Goal: Task Accomplishment & Management: Use online tool/utility

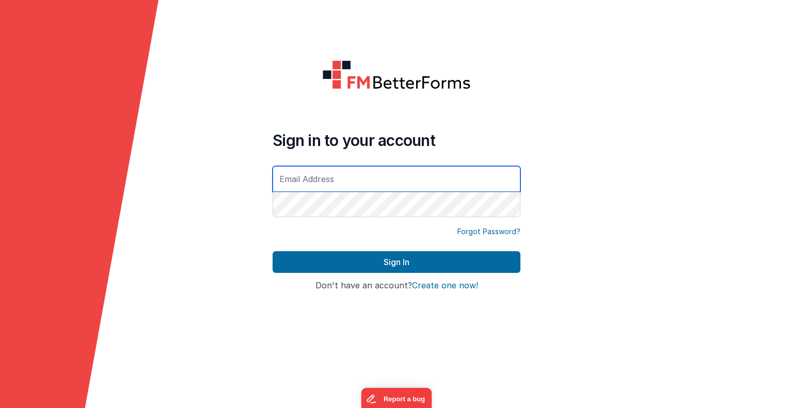
type input "bruce12@live.co.uk"
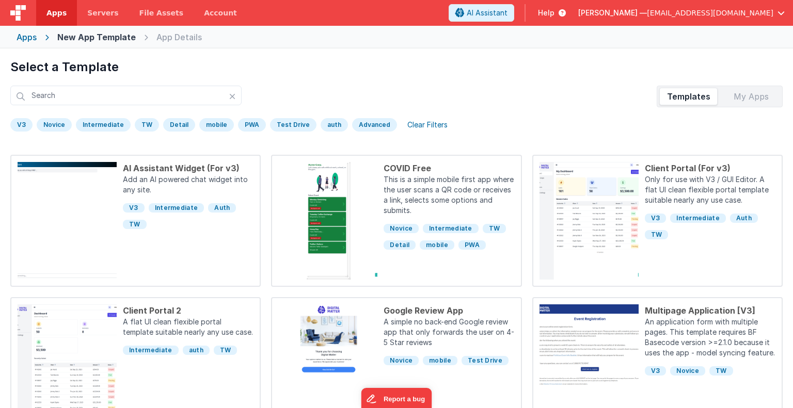
click at [30, 36] on div "Apps" at bounding box center [27, 37] width 20 height 12
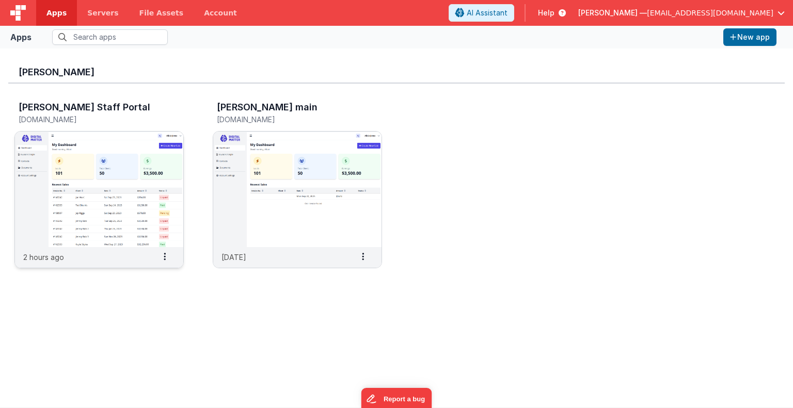
click at [114, 209] on img at bounding box center [99, 190] width 168 height 116
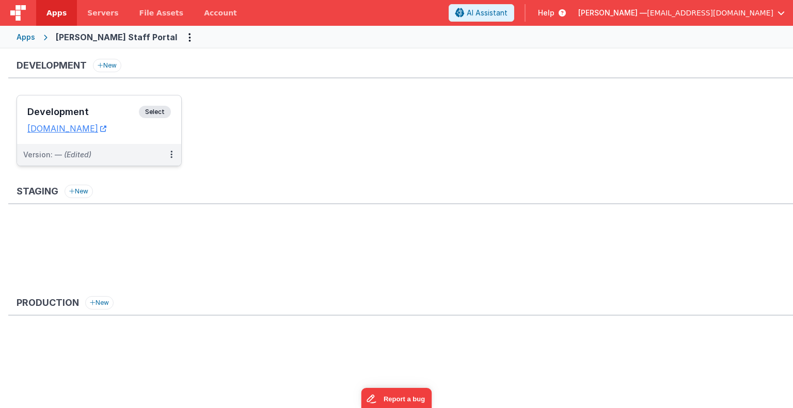
click at [153, 107] on span "Select" at bounding box center [155, 112] width 32 height 12
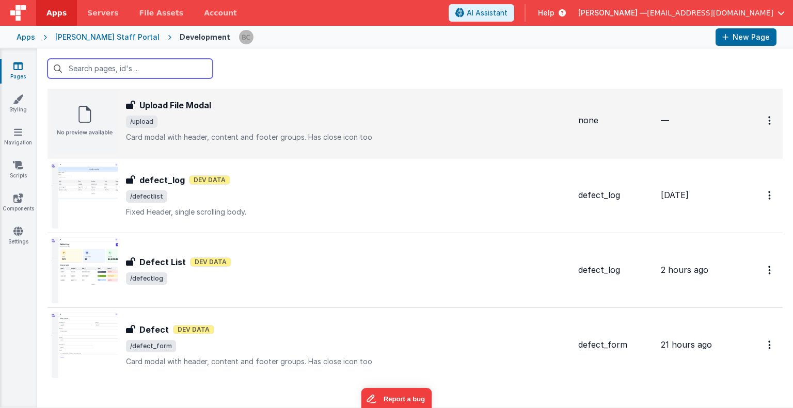
scroll to position [1246, 0]
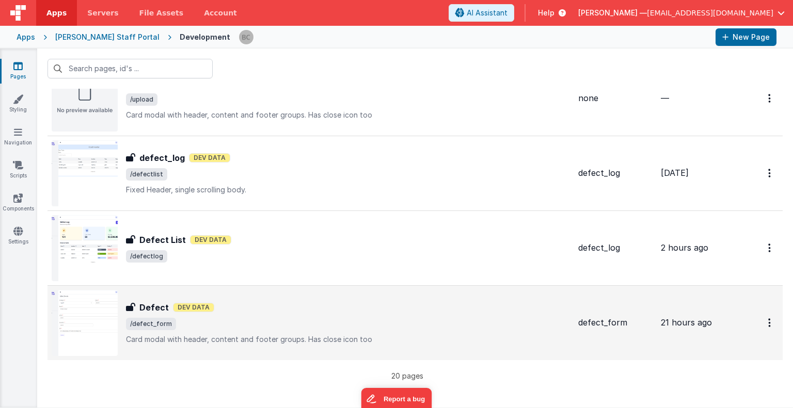
click at [94, 312] on img at bounding box center [85, 323] width 66 height 66
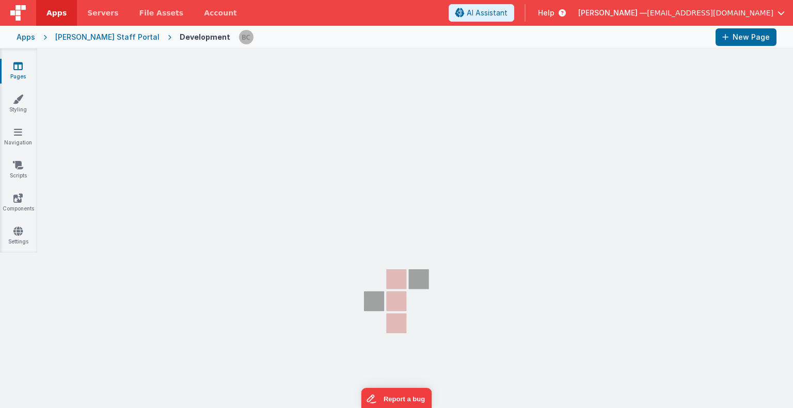
click at [94, 312] on section "Pages Styling Navigation Scripts Components Settings" at bounding box center [396, 253] width 793 height 409
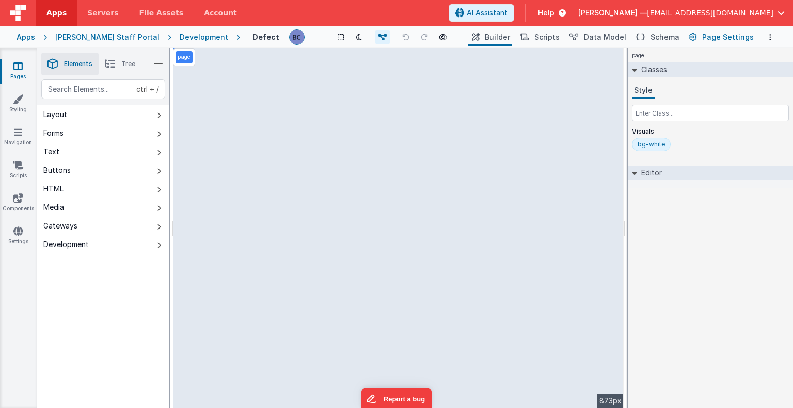
click at [735, 35] on span "Page Settings" at bounding box center [728, 37] width 52 height 10
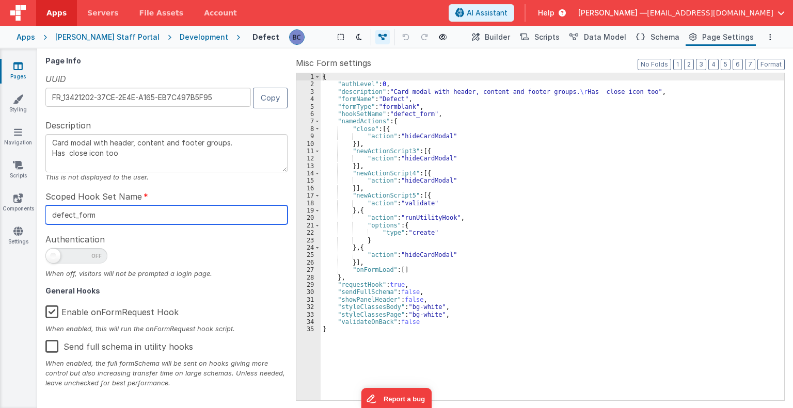
drag, startPoint x: 118, startPoint y: 215, endPoint x: 50, endPoint y: 214, distance: 68.1
click at [50, 214] on input "defect_form" at bounding box center [166, 214] width 242 height 19
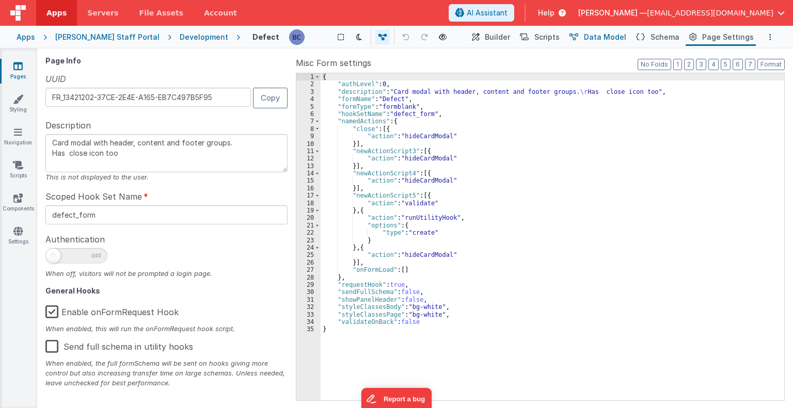
click at [609, 38] on span "Data Model" at bounding box center [605, 37] width 42 height 10
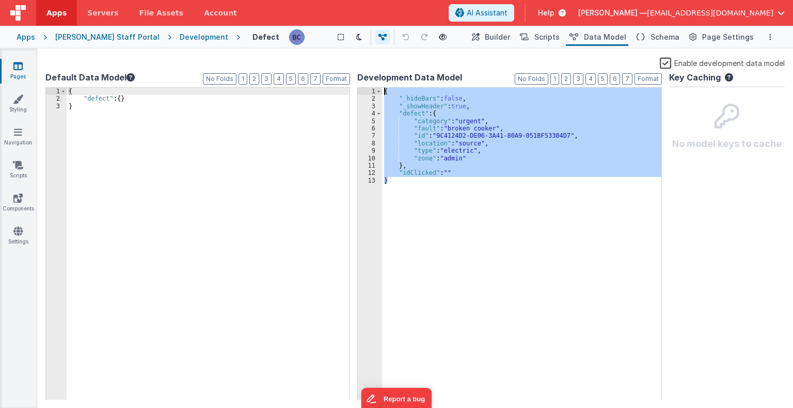
drag, startPoint x: 412, startPoint y: 180, endPoint x: 360, endPoint y: 83, distance: 110.6
click at [360, 83] on div "Development Data Model Format 7 6 5 4 3 2 1 No Folds 1 2 3 4 5 6 7 8 9 10 11 12…" at bounding box center [509, 235] width 304 height 329
click at [180, 37] on div "Development" at bounding box center [204, 37] width 49 height 10
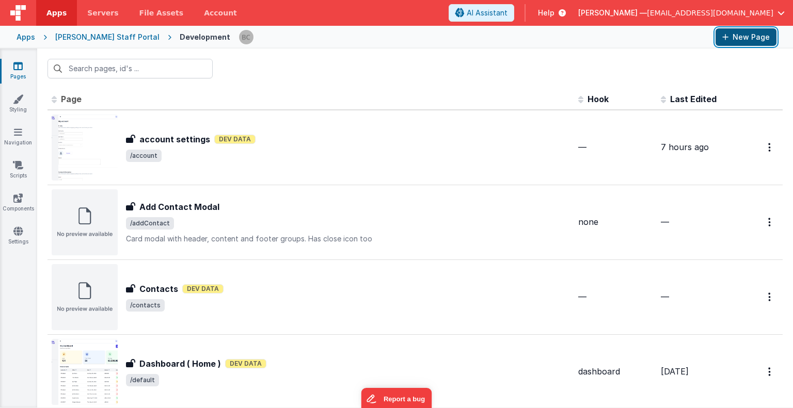
click at [745, 40] on button "New Page" at bounding box center [745, 37] width 61 height 18
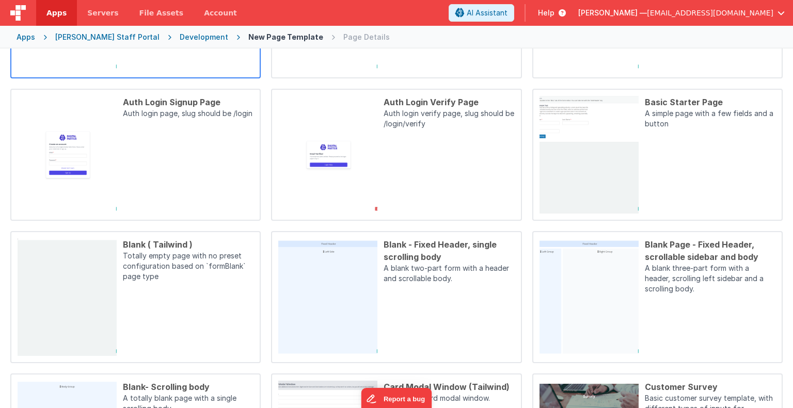
scroll to position [310, 0]
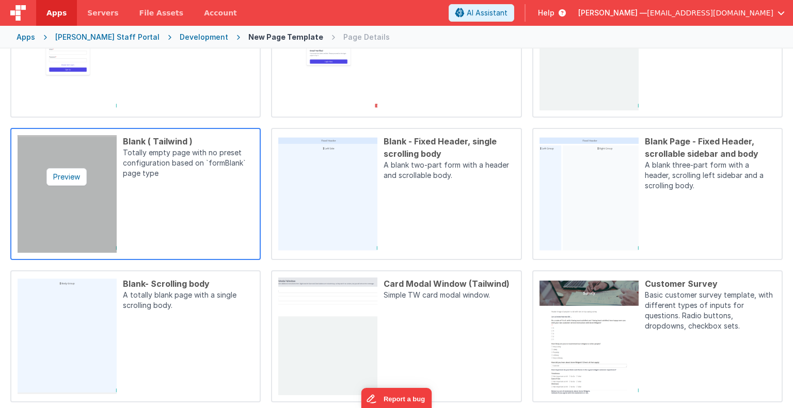
click at [106, 185] on img at bounding box center [67, 194] width 99 height 118
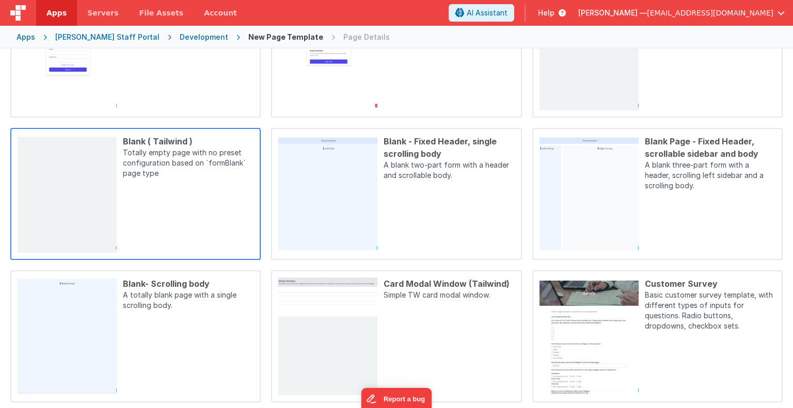
click at [177, 220] on div "Blank ( Tailwind ) Totally empty page with no preset configuration based on `fo…" at bounding box center [185, 194] width 137 height 118
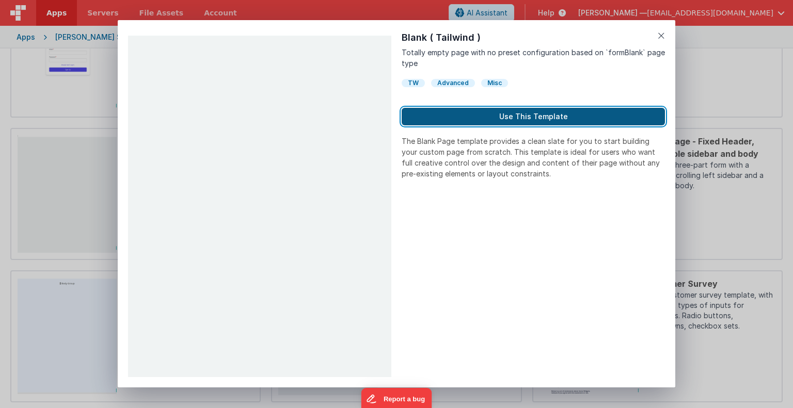
click at [530, 117] on button "Use This Template" at bounding box center [532, 117] width 263 height 18
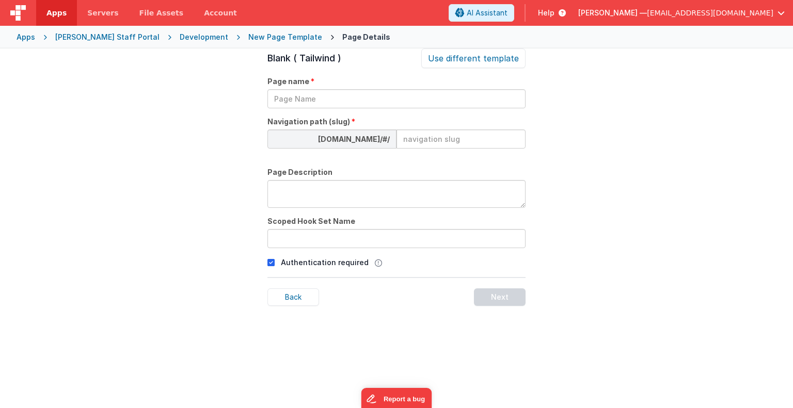
scroll to position [35, 0]
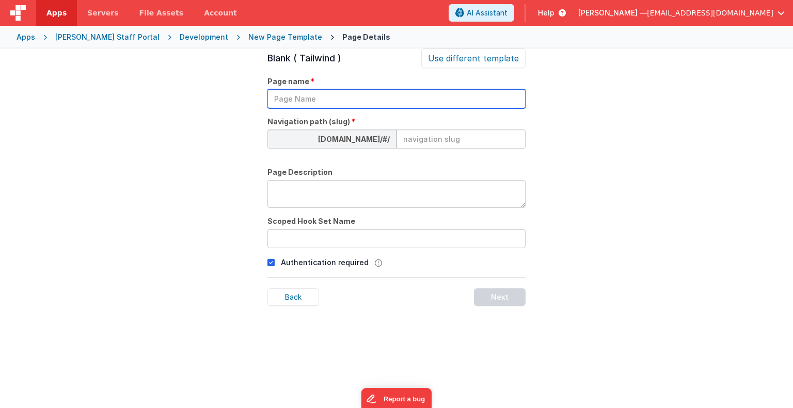
click at [325, 96] on input "text" at bounding box center [396, 98] width 258 height 19
type input "defects"
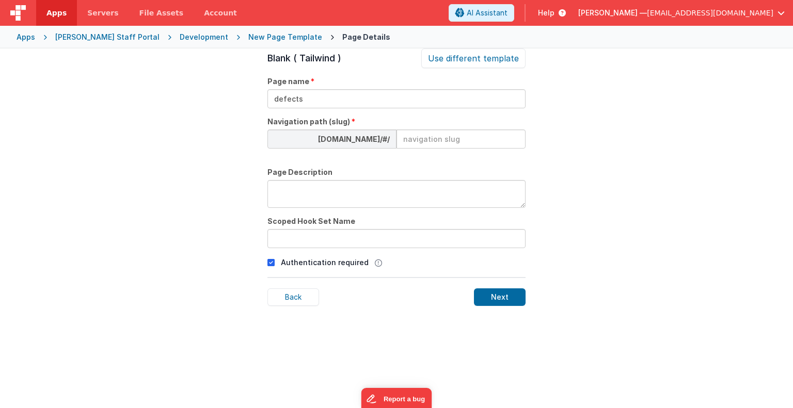
click at [406, 140] on input at bounding box center [460, 139] width 129 height 19
type input "defects"
click at [359, 193] on textarea at bounding box center [396, 194] width 258 height 28
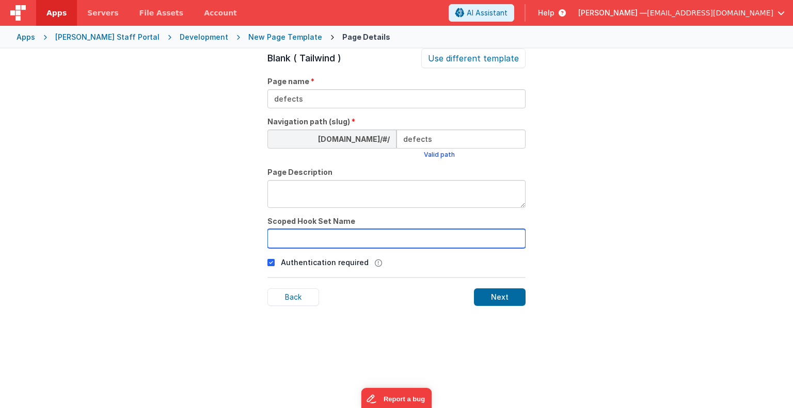
click at [356, 235] on input "text" at bounding box center [396, 238] width 258 height 19
paste input "{ "_hideBars": false, "_showHeader": true, "defect": { "category": "urgent", "f…"
type input "{ "_hideBars": false, "_showHeader": true, "defect": { "category": "urgent", "f…"
type input "defect_log"
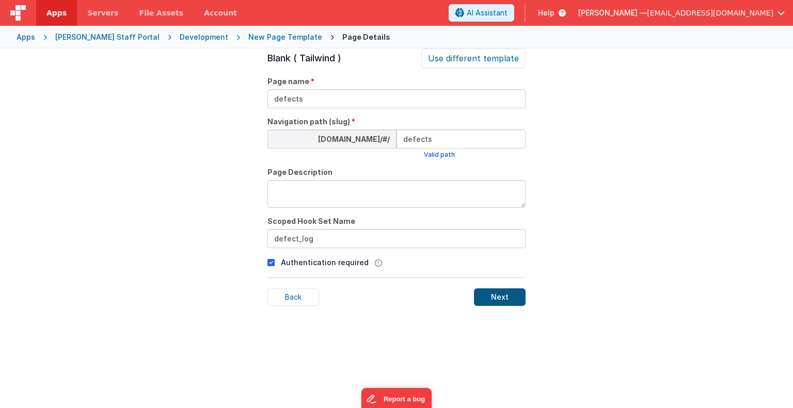
click at [494, 290] on div "Next" at bounding box center [500, 297] width 52 height 18
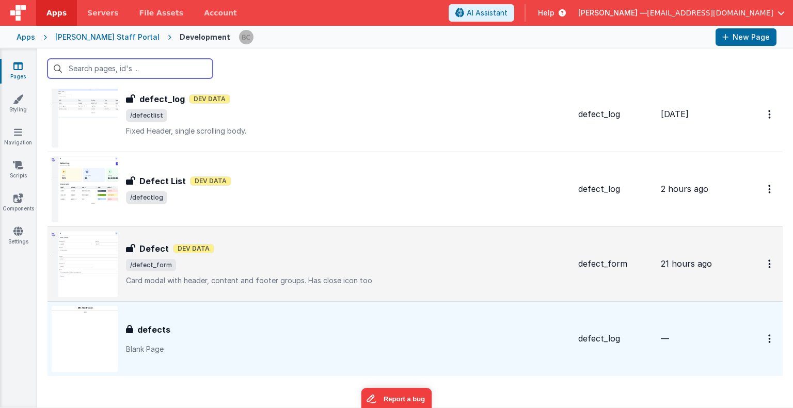
scroll to position [1321, 0]
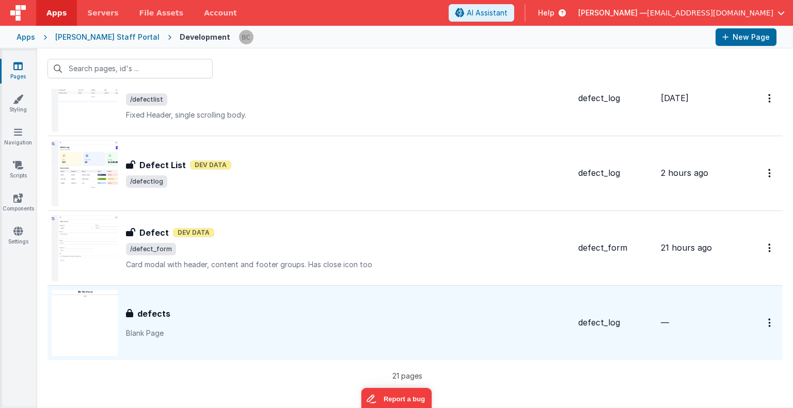
click at [91, 321] on img at bounding box center [85, 323] width 66 height 66
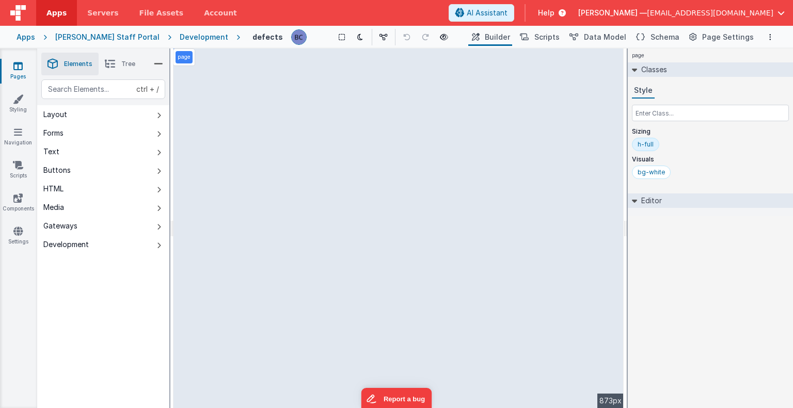
click at [185, 56] on p "page" at bounding box center [183, 57] width 13 height 8
click at [217, 55] on div "Saved Duplicating Page" at bounding box center [433, 53] width 793 height 8
click at [199, 55] on div "Saved Duplicating Page" at bounding box center [433, 53] width 793 height 8
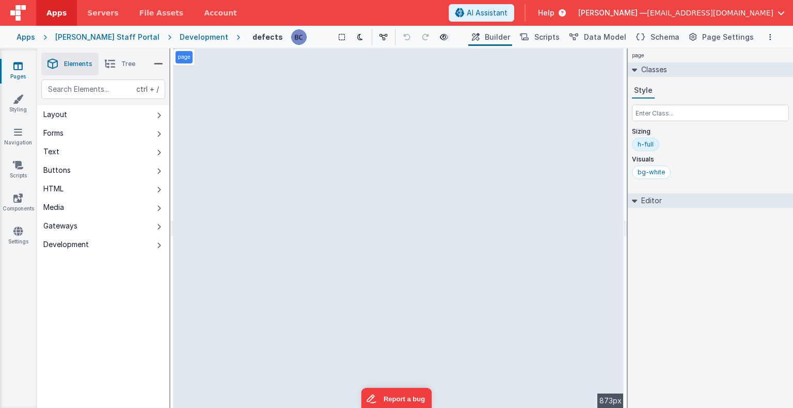
click at [185, 57] on p "page" at bounding box center [183, 57] width 13 height 8
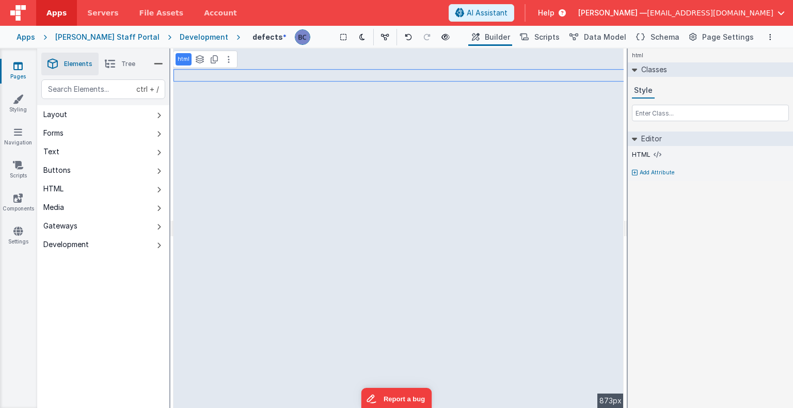
click at [184, 59] on p "html" at bounding box center [183, 59] width 12 height 8
click at [250, 59] on div "html See layers ctrl + L Duplicate ctrl + D --> 873px" at bounding box center [398, 229] width 450 height 360
click at [228, 59] on icon at bounding box center [229, 59] width 2 height 8
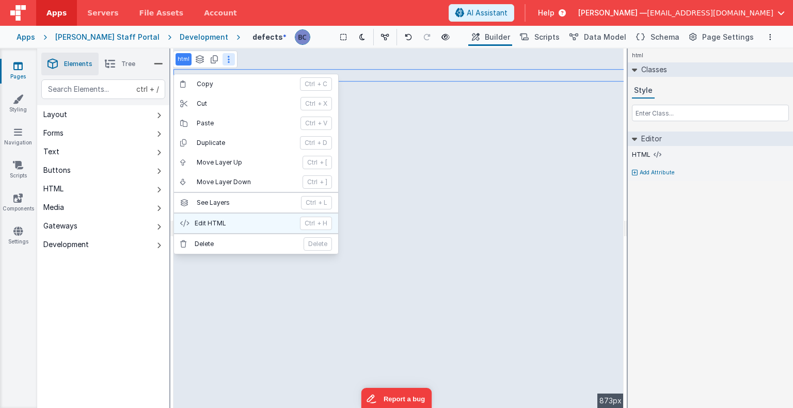
click at [227, 219] on p "Edit HTML" at bounding box center [244, 223] width 99 height 8
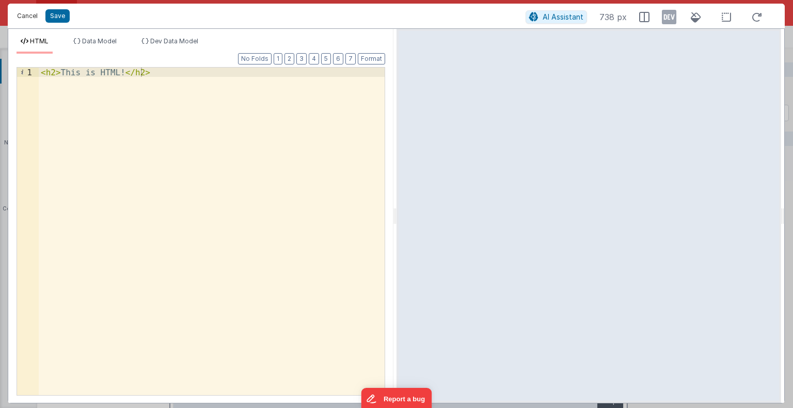
click at [26, 15] on button "Cancel" at bounding box center [27, 16] width 31 height 14
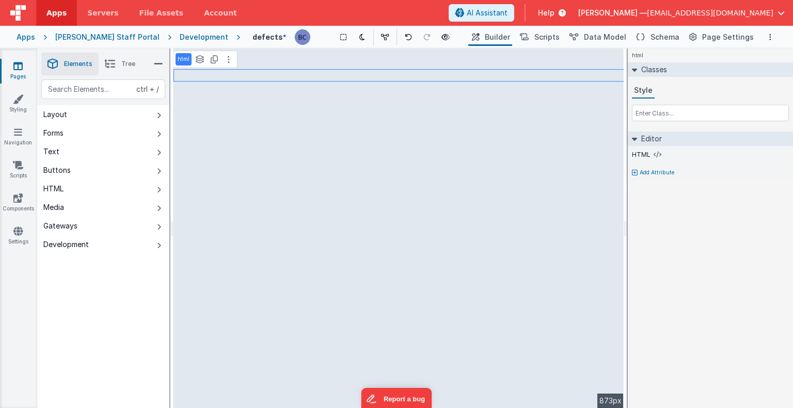
click at [19, 66] on icon at bounding box center [17, 66] width 9 height 10
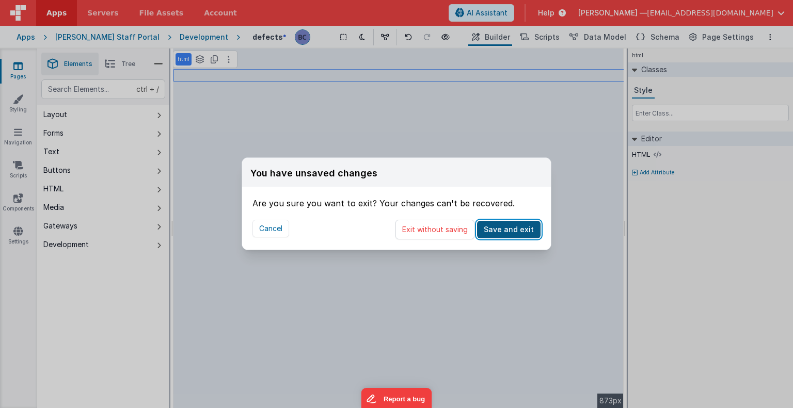
click at [497, 231] on button "Save and exit" at bounding box center [508, 230] width 63 height 18
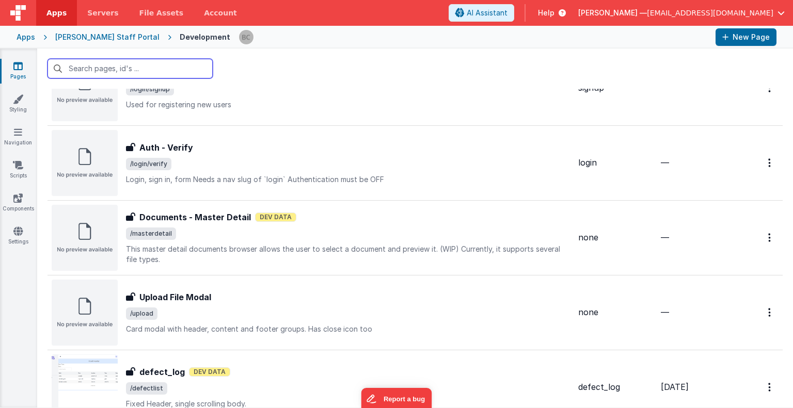
scroll to position [1290, 0]
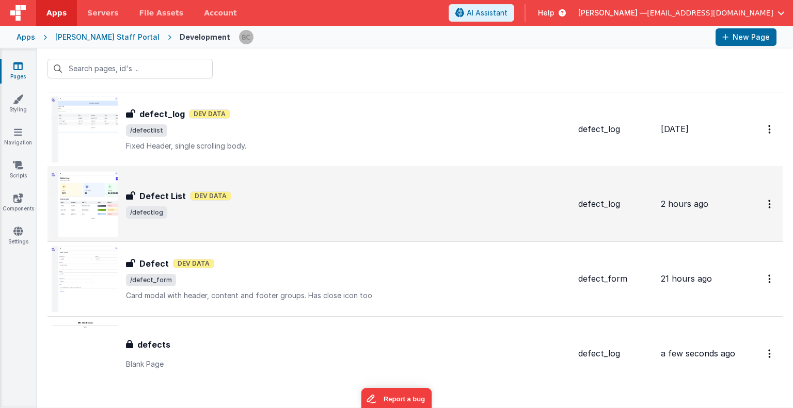
click at [93, 195] on img at bounding box center [85, 204] width 66 height 66
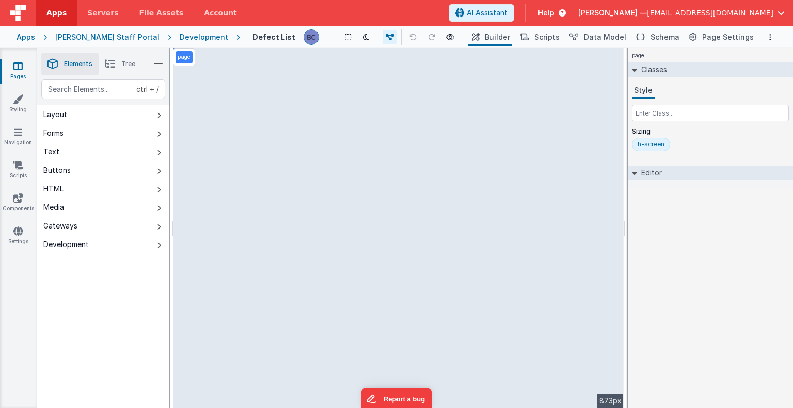
click at [114, 66] on icon at bounding box center [110, 64] width 10 height 14
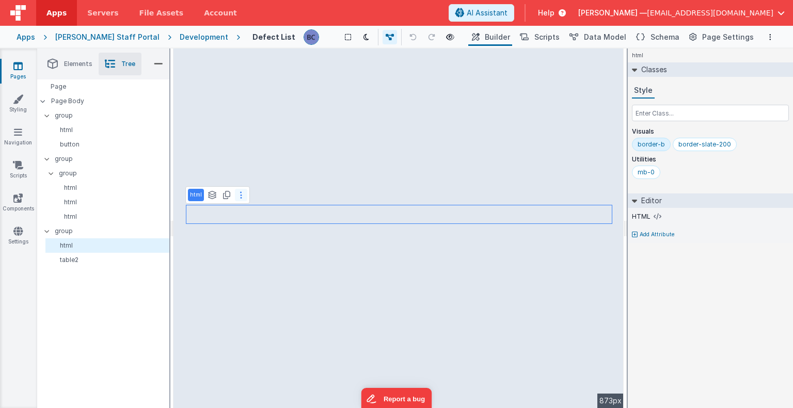
click at [238, 196] on button at bounding box center [241, 195] width 12 height 12
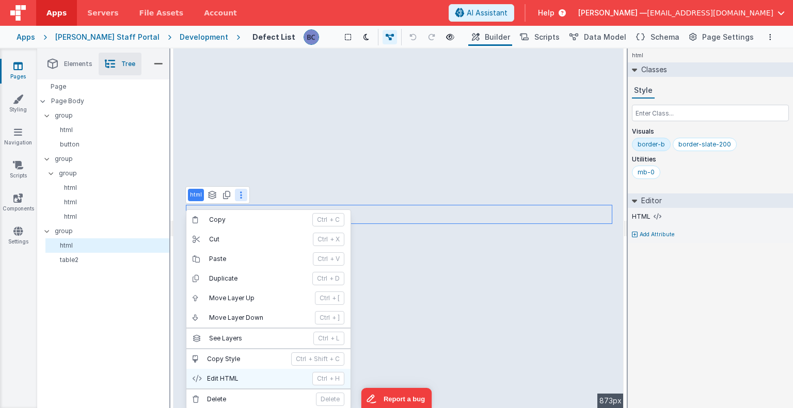
click at [237, 377] on p "Edit HTML" at bounding box center [256, 379] width 99 height 8
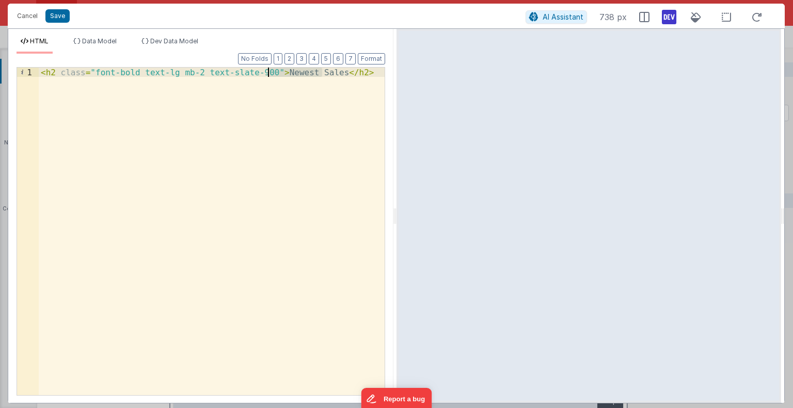
drag, startPoint x: 321, startPoint y: 72, endPoint x: 268, endPoint y: 70, distance: 53.2
click at [268, 70] on div "< h2 class = "font-bold text-lg mb-2 text-slate-900" > Newest Sales </ h2 >" at bounding box center [212, 241] width 346 height 347
click at [284, 134] on div "< h2 class = "font-bold text-lg mb-2 text-slate-900" > Defects </ h2 >" at bounding box center [212, 241] width 346 height 347
click at [53, 16] on button "Save" at bounding box center [57, 15] width 24 height 13
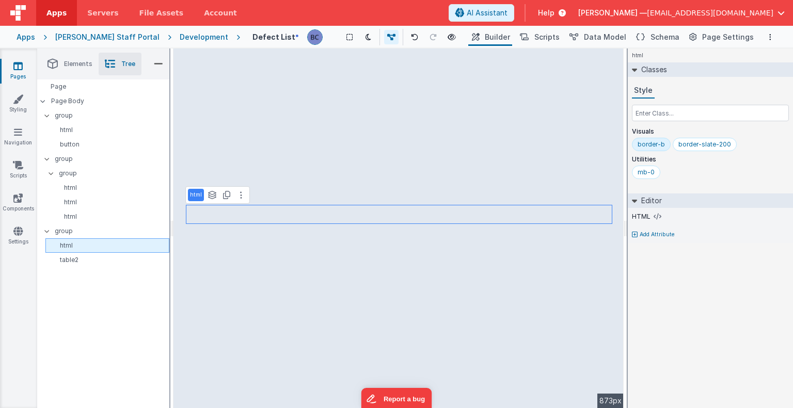
click at [75, 245] on p "html" at bounding box center [109, 245] width 119 height 8
click at [84, 268] on div "Page Page Body group html button group group html html html group html table2" at bounding box center [103, 243] width 132 height 329
click at [192, 193] on p "html" at bounding box center [196, 195] width 12 height 8
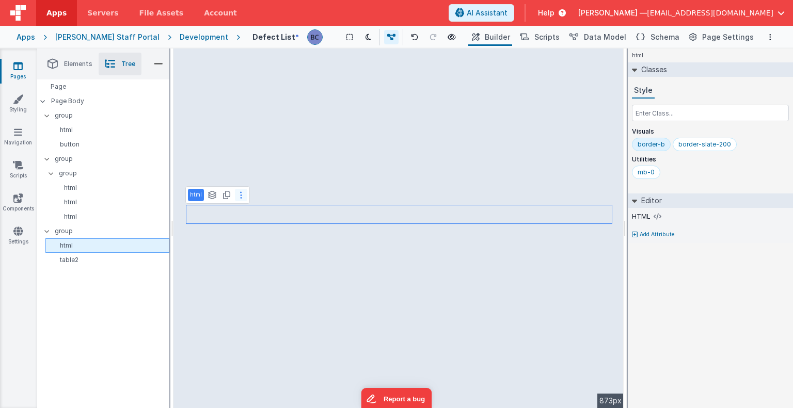
click at [240, 194] on icon at bounding box center [241, 195] width 2 height 8
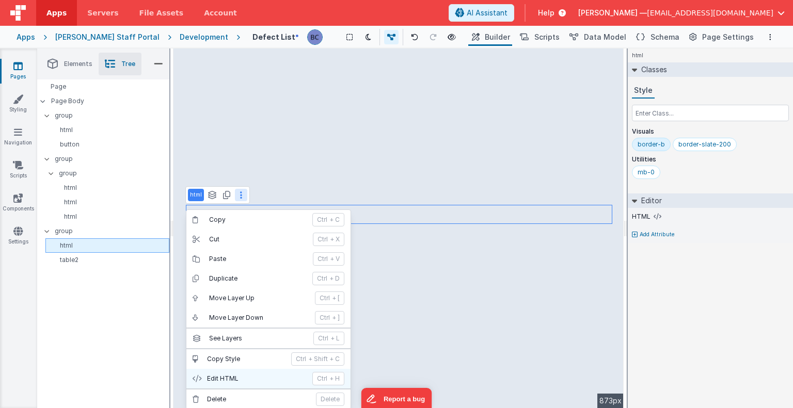
click at [246, 375] on p "Edit HTML" at bounding box center [256, 379] width 99 height 8
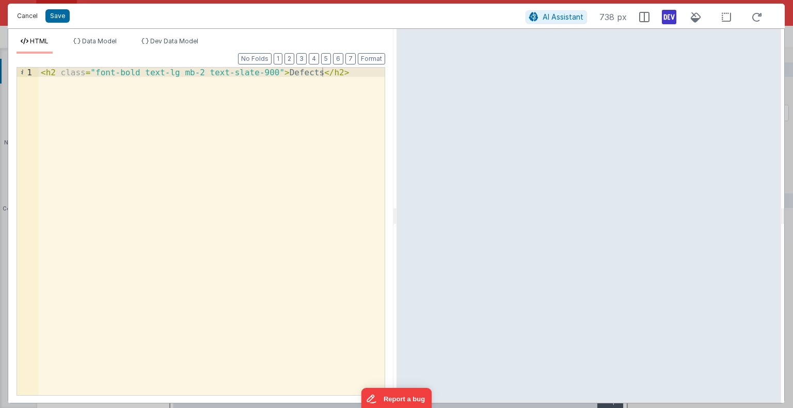
click at [34, 14] on button "Cancel" at bounding box center [27, 16] width 31 height 14
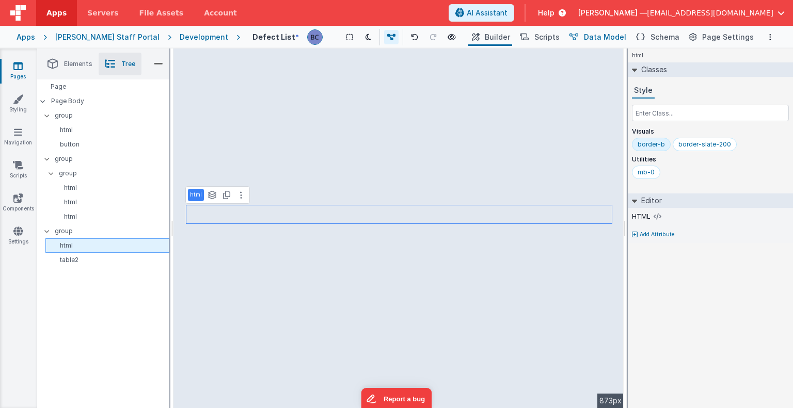
click at [615, 38] on span "Data Model" at bounding box center [605, 37] width 42 height 10
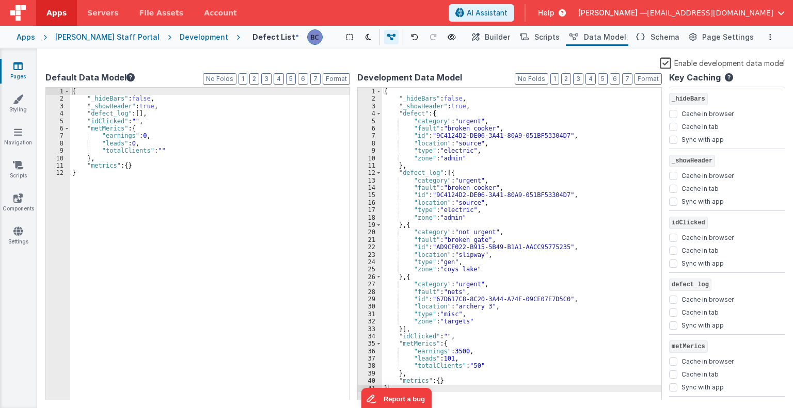
click at [499, 358] on div "{ "_hideBars" : false , "_showHeader" : true , "defect" : { "category" : "urgen…" at bounding box center [521, 252] width 279 height 328
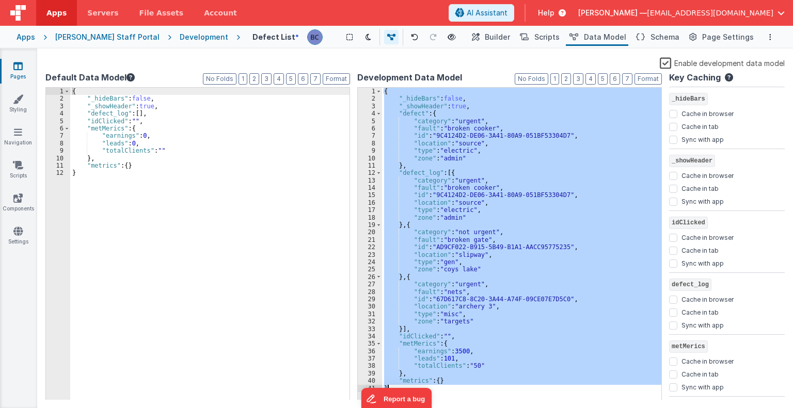
click at [180, 38] on div "Development" at bounding box center [204, 37] width 49 height 10
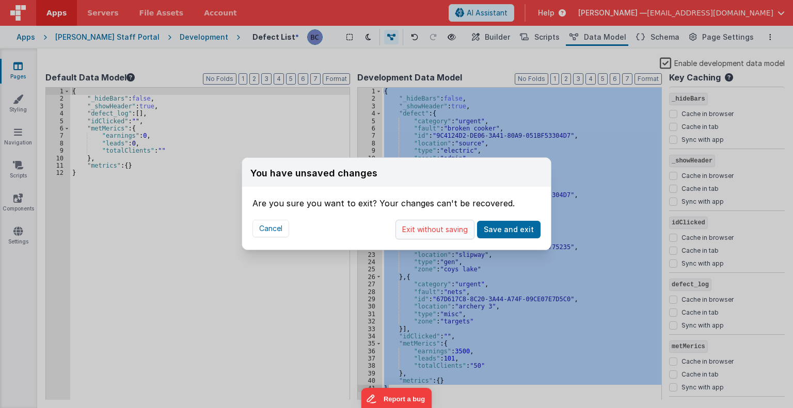
click at [450, 231] on button "Exit without saving" at bounding box center [434, 230] width 79 height 20
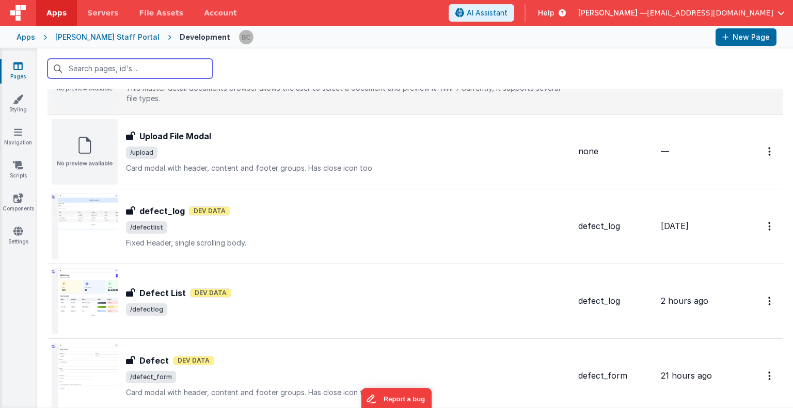
scroll to position [1321, 0]
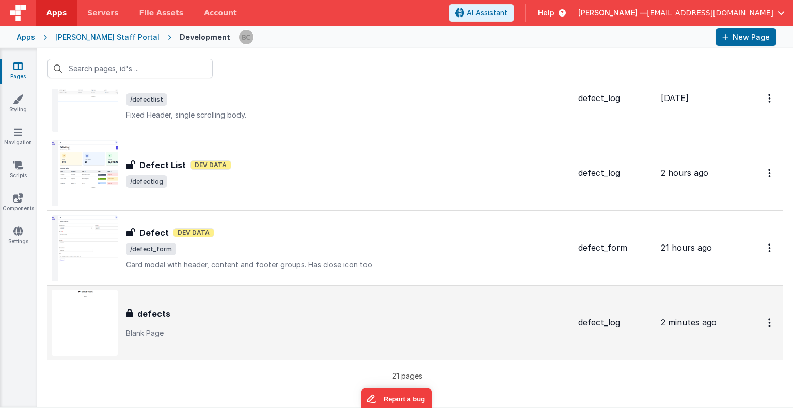
click at [103, 309] on img at bounding box center [85, 323] width 66 height 66
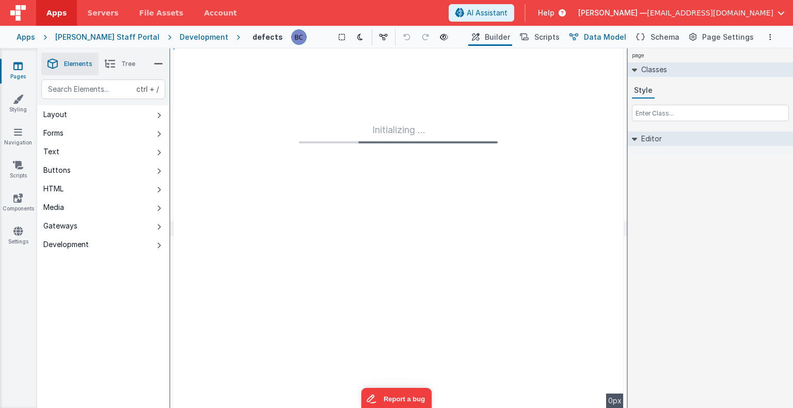
click at [615, 38] on span "Data Model" at bounding box center [605, 37] width 42 height 10
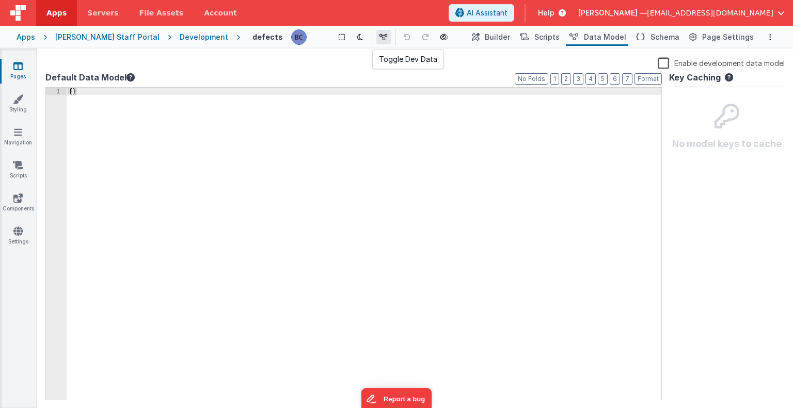
click at [379, 39] on icon at bounding box center [383, 37] width 8 height 7
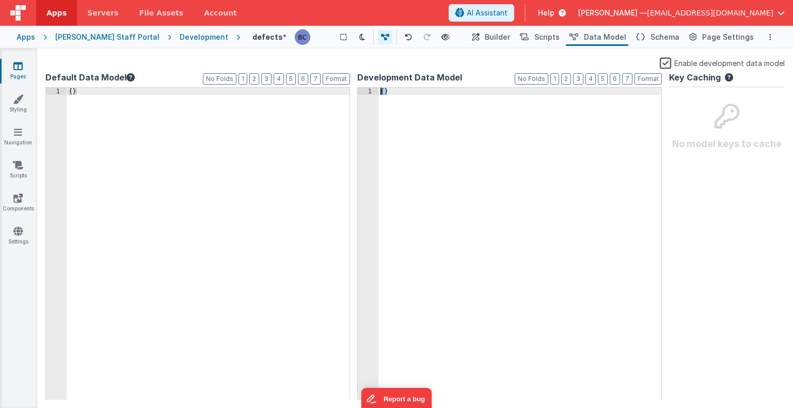
drag, startPoint x: 389, startPoint y: 90, endPoint x: 376, endPoint y: 89, distance: 13.0
click at [376, 89] on div "1 { } XXXXXXXXXXXXXXXXXXXXXXXXXXXXXXXXXXXXXXXXXXXXXXXXXX" at bounding box center [509, 244] width 304 height 314
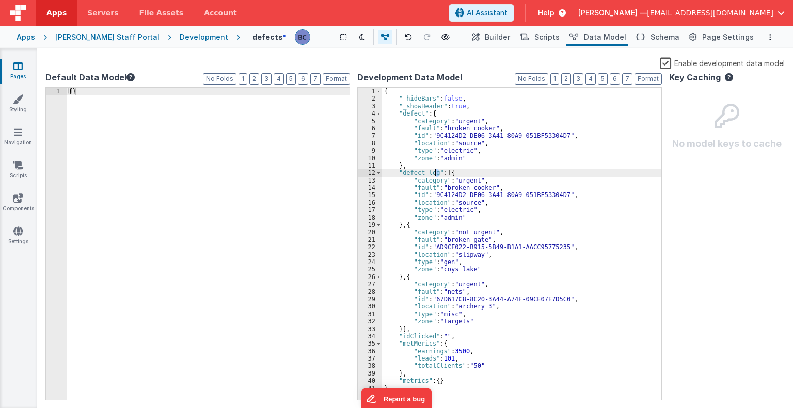
click at [435, 172] on div "{ "_hideBars" : false , "_showHeader" : true , "defect" : { "category" : "urgen…" at bounding box center [521, 252] width 279 height 328
click at [426, 173] on div "{ "_hideBars" : false , "_showHeader" : true , "defect" : { "category" : "urgen…" at bounding box center [521, 252] width 279 height 328
click at [438, 172] on div "{ "_hideBars" : false , "_showHeader" : true , "defect" : { "category" : "urgen…" at bounding box center [521, 252] width 279 height 328
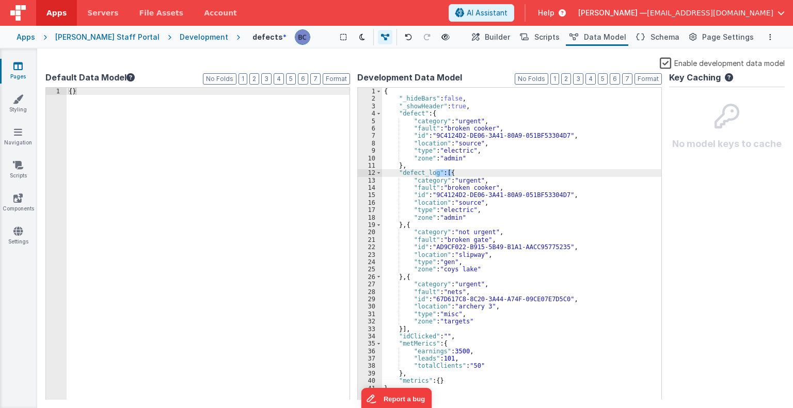
click at [397, 172] on div "{ "_hideBars" : false , "_showHeader" : true , "defect" : { "category" : "urgen…" at bounding box center [521, 252] width 279 height 328
click at [415, 174] on div "{ "_hideBars" : false , "_showHeader" : true , "defect" : { "category" : "urgen…" at bounding box center [521, 252] width 279 height 328
click at [72, 90] on div "{ }" at bounding box center [364, 252] width 594 height 328
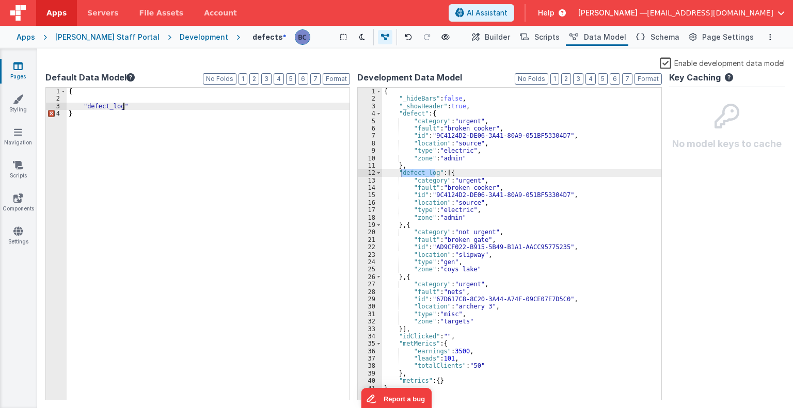
click at [134, 107] on div "{ "defect_log" }" at bounding box center [364, 252] width 594 height 328
click at [136, 132] on div "{ "defect_log" : [ ] }" at bounding box center [364, 252] width 594 height 328
click at [496, 38] on span "Builder" at bounding box center [496, 37] width 25 height 10
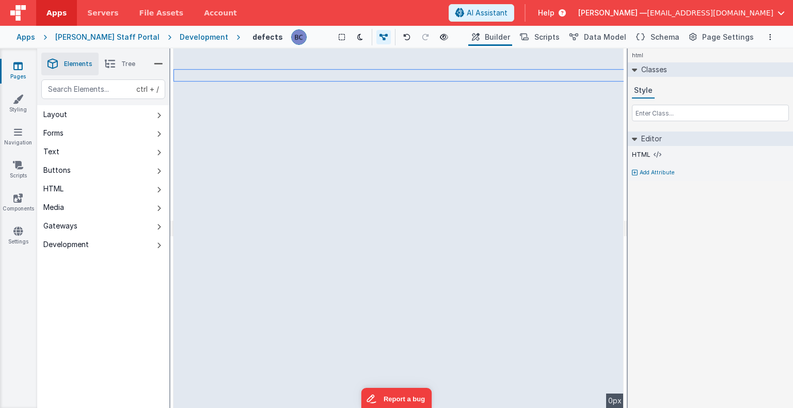
click at [118, 63] on li "Tree" at bounding box center [120, 64] width 43 height 23
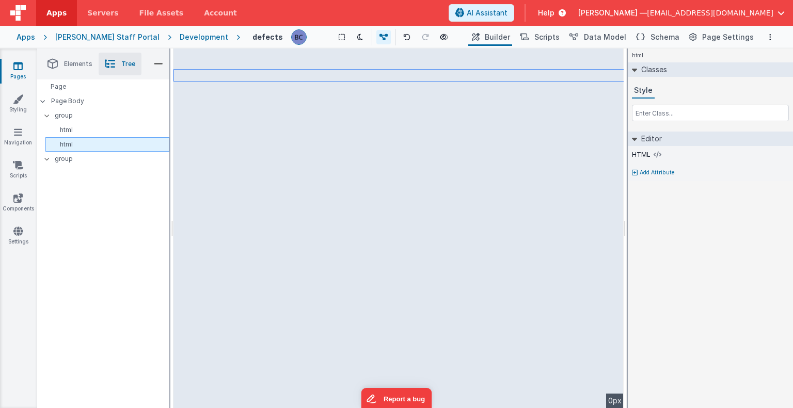
click at [84, 144] on p "html" at bounding box center [109, 144] width 119 height 8
click at [152, 144] on div "html" at bounding box center [107, 144] width 124 height 14
click at [649, 153] on div "HTML" at bounding box center [710, 154] width 157 height 9
click at [652, 140] on h2 "Editor" at bounding box center [649, 139] width 25 height 14
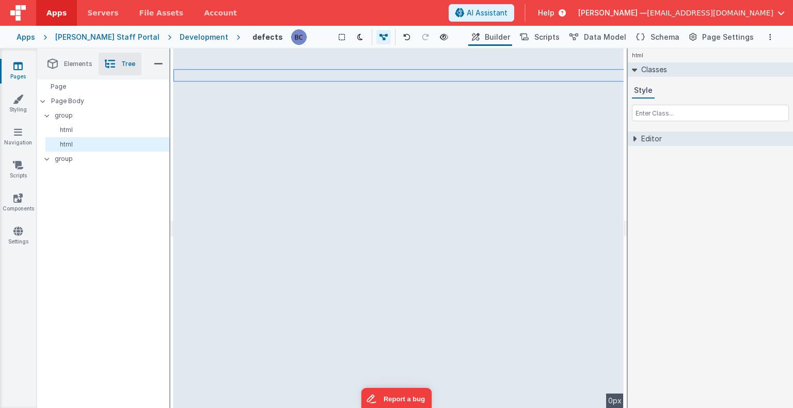
click at [634, 139] on icon at bounding box center [634, 138] width 8 height 5
click at [637, 154] on label "HTML" at bounding box center [641, 155] width 19 height 8
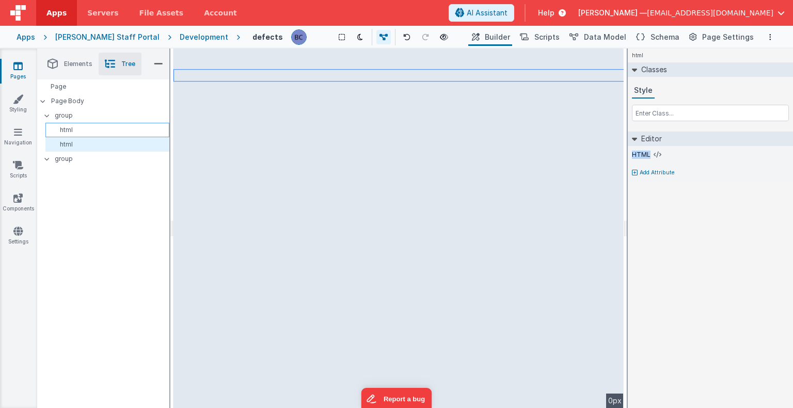
click at [126, 125] on div "html" at bounding box center [107, 130] width 124 height 14
click at [80, 66] on span "Elements" at bounding box center [78, 64] width 28 height 8
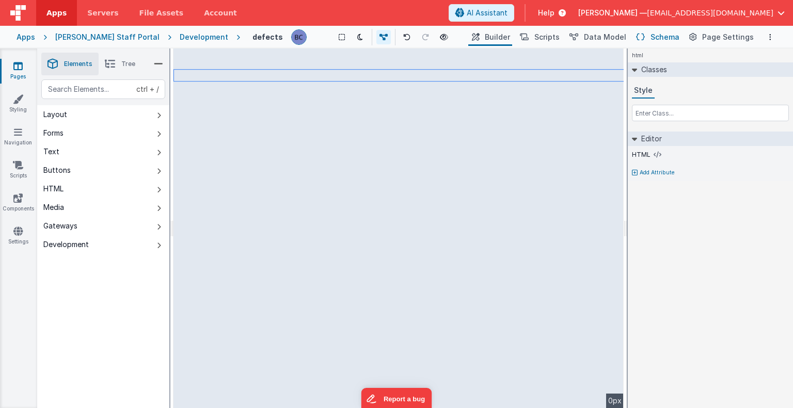
click at [655, 35] on span "Schema" at bounding box center [664, 37] width 29 height 10
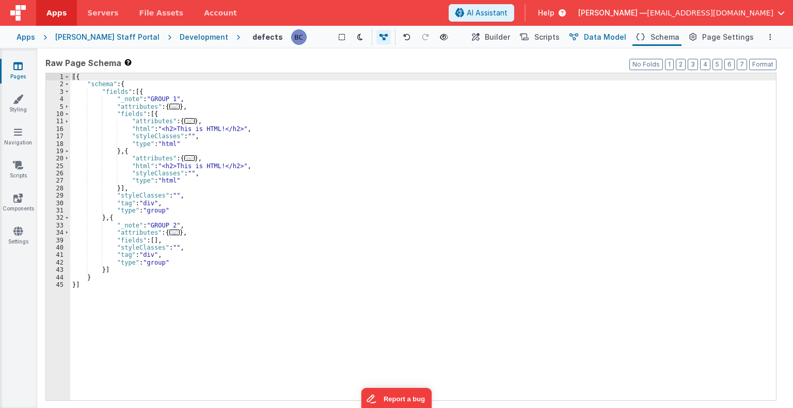
click at [610, 35] on span "Data Model" at bounding box center [605, 37] width 42 height 10
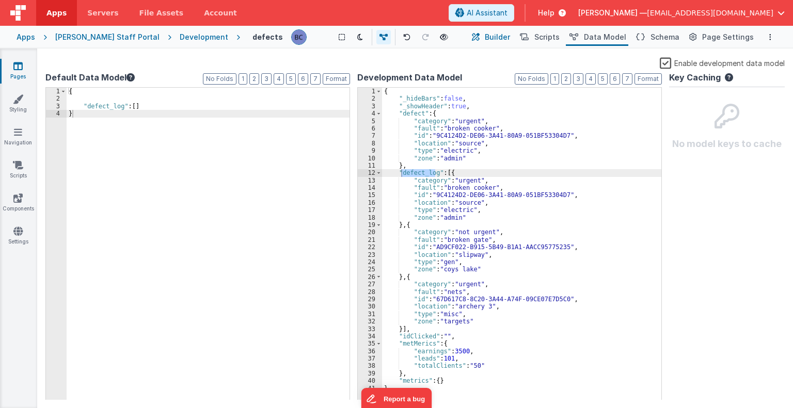
click at [502, 39] on span "Builder" at bounding box center [496, 37] width 25 height 10
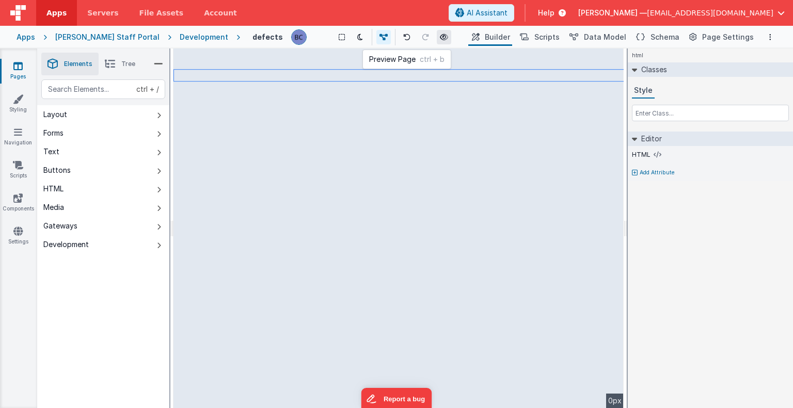
click at [440, 37] on icon at bounding box center [444, 37] width 8 height 7
click at [357, 35] on icon at bounding box center [360, 37] width 6 height 7
click at [357, 36] on icon at bounding box center [360, 37] width 6 height 7
click at [379, 37] on icon at bounding box center [383, 37] width 8 height 7
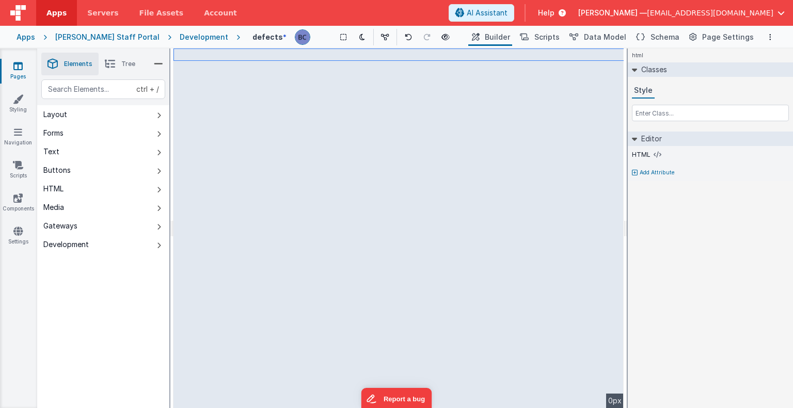
click at [634, 68] on icon at bounding box center [634, 70] width 5 height 8
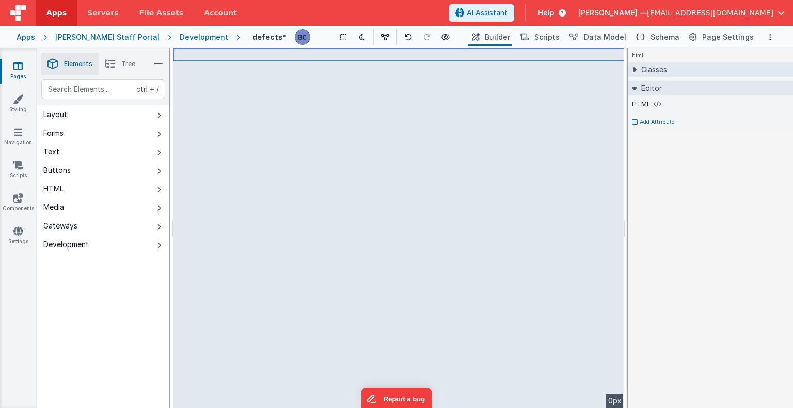
click at [634, 68] on icon at bounding box center [634, 69] width 8 height 5
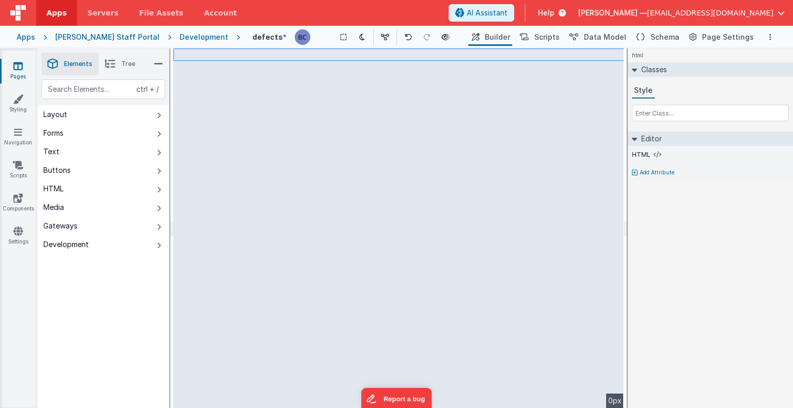
click at [633, 137] on icon at bounding box center [634, 139] width 5 height 8
click at [633, 137] on icon at bounding box center [634, 138] width 8 height 5
click at [638, 155] on label "HTML" at bounding box center [641, 155] width 19 height 8
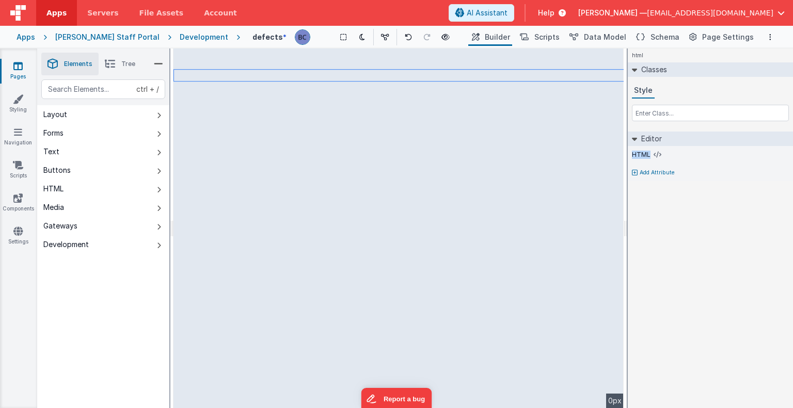
click at [636, 171] on icon at bounding box center [635, 173] width 6 height 6
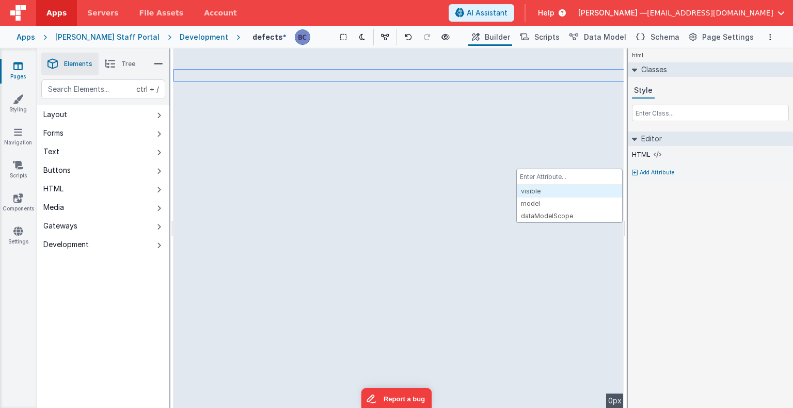
click at [354, 202] on div at bounding box center [396, 204] width 793 height 408
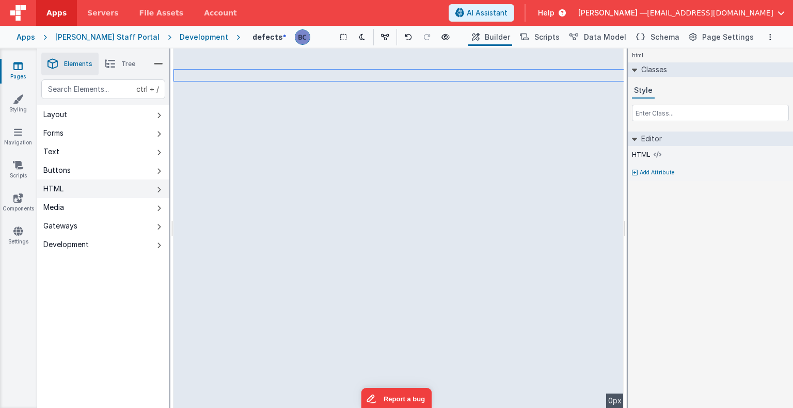
click at [62, 185] on div "HTML" at bounding box center [53, 189] width 20 height 10
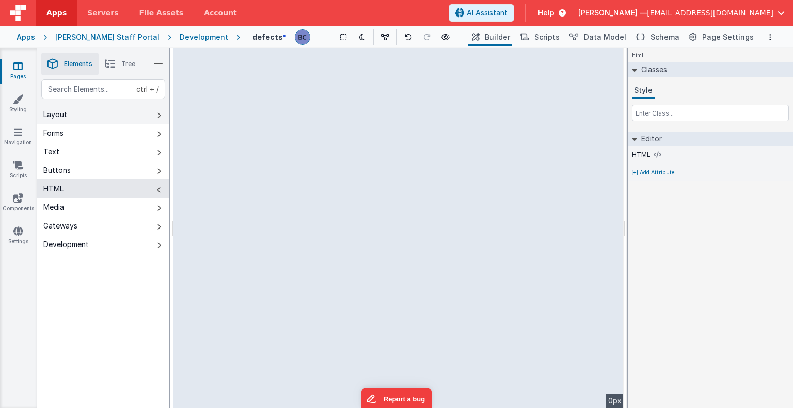
click at [89, 110] on button "Layout" at bounding box center [103, 114] width 132 height 19
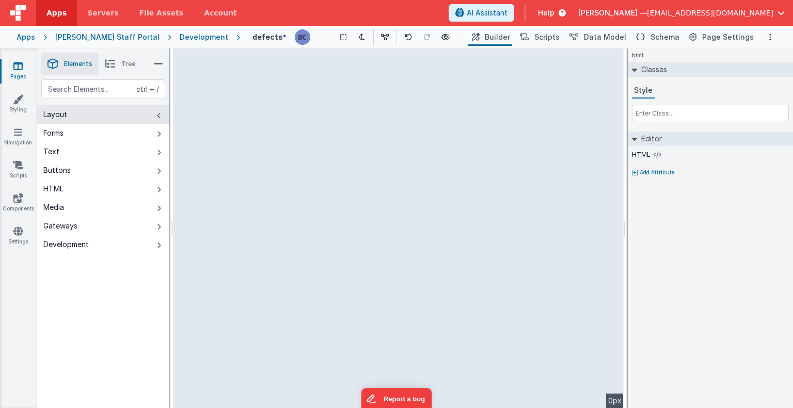
click at [112, 61] on icon at bounding box center [110, 64] width 10 height 14
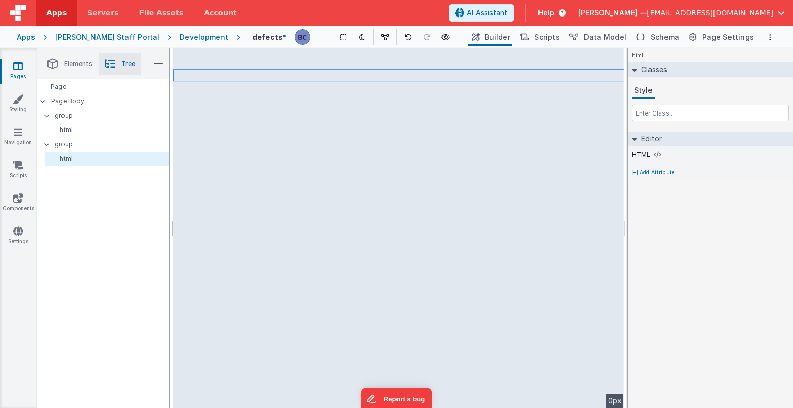
click at [171, 74] on div at bounding box center [172, 229] width 4 height 360
drag, startPoint x: 173, startPoint y: 74, endPoint x: 160, endPoint y: 74, distance: 12.9
click at [160, 74] on div "Elements Tree ctrl + / Layout Forms Text Buttons HTML Media Gateways Developmen…" at bounding box center [414, 229] width 755 height 360
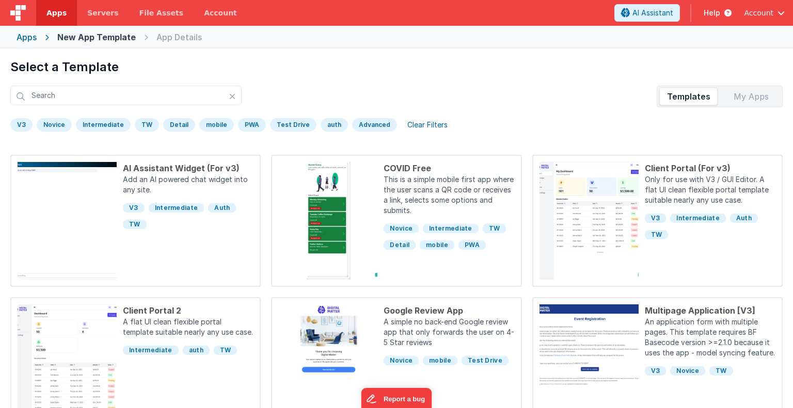
click at [30, 37] on div "Apps" at bounding box center [27, 37] width 20 height 12
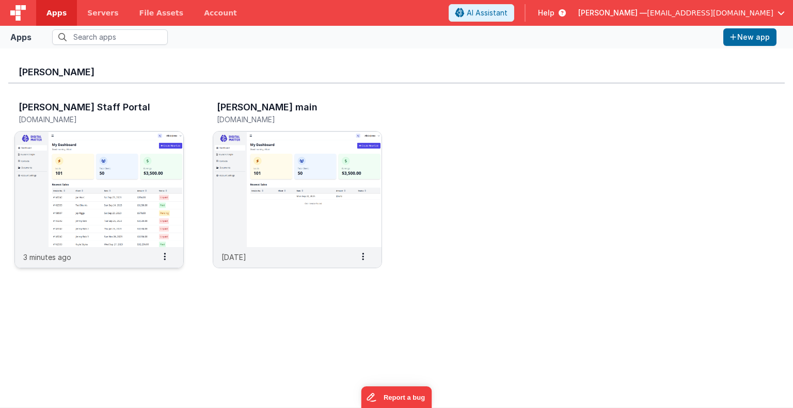
click at [106, 169] on img at bounding box center [99, 190] width 168 height 116
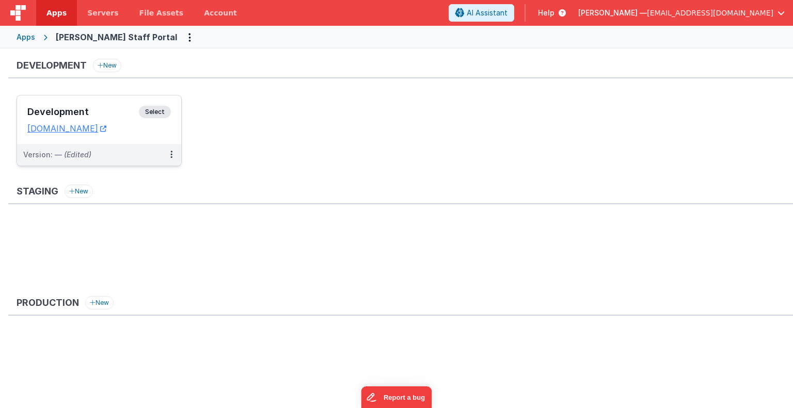
click at [156, 110] on span "Select" at bounding box center [155, 112] width 32 height 12
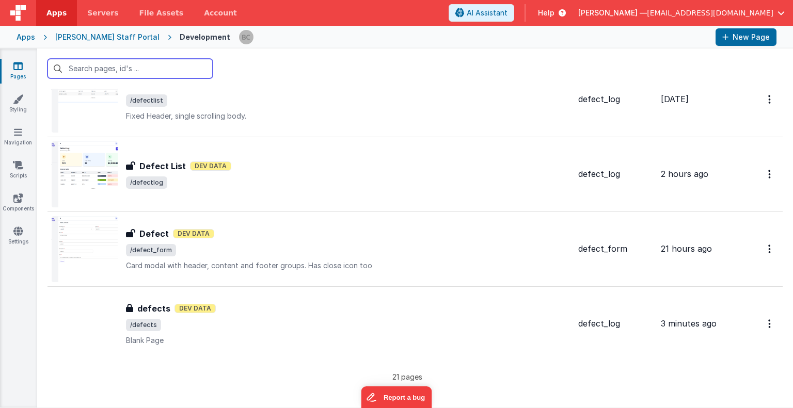
scroll to position [1321, 0]
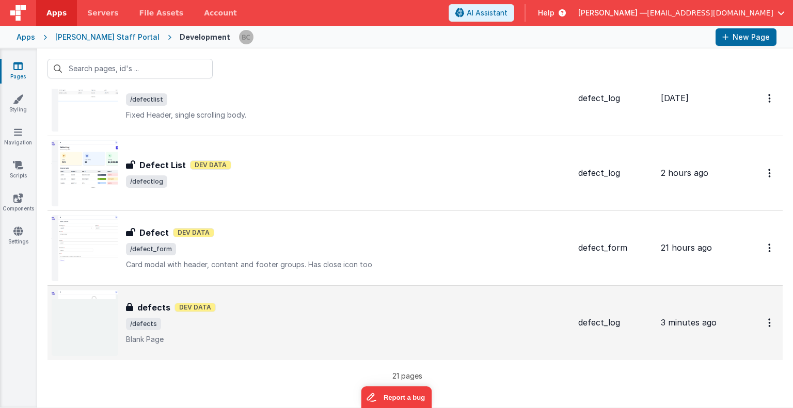
click at [98, 320] on img at bounding box center [85, 323] width 66 height 66
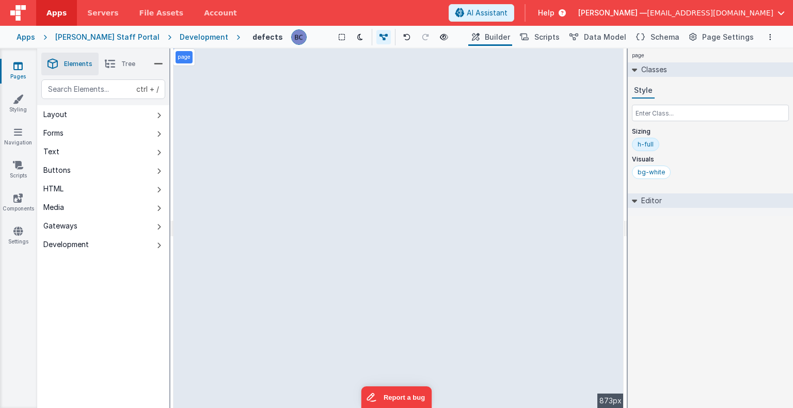
click at [184, 61] on p "page" at bounding box center [183, 57] width 13 height 8
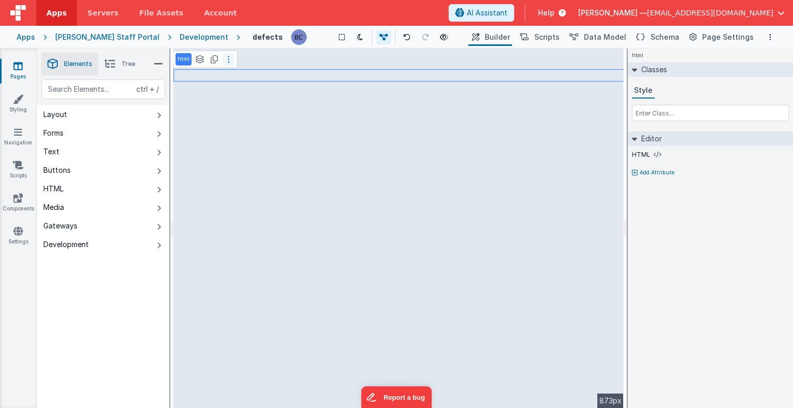
click at [228, 60] on icon at bounding box center [229, 59] width 2 height 8
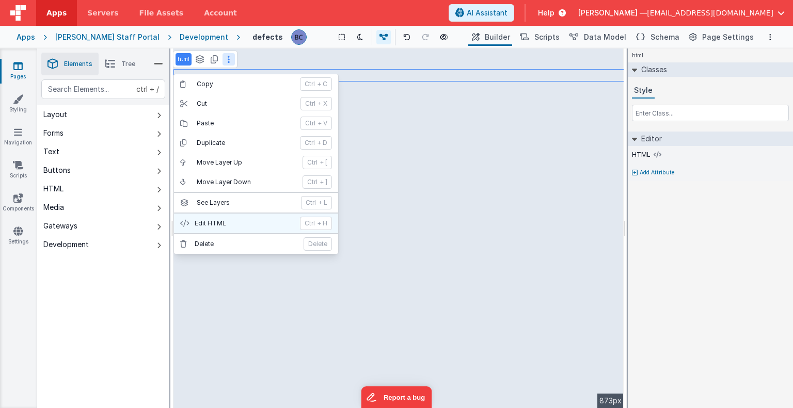
click at [217, 223] on p "Edit HTML" at bounding box center [244, 223] width 99 height 8
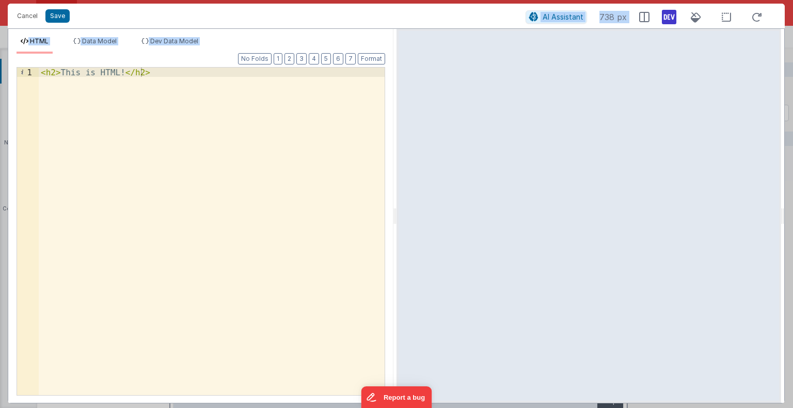
drag, startPoint x: 174, startPoint y: 14, endPoint x: 177, endPoint y: 69, distance: 55.3
click at [177, 69] on div "Cancel Save AI Assistant 738 px HTML Data Model Dev Data Model Format 7 6 5 4 3…" at bounding box center [396, 204] width 777 height 400
drag, startPoint x: 125, startPoint y: 7, endPoint x: 130, endPoint y: 24, distance: 18.3
click at [130, 24] on div "Cancel Save AI Assistant 738 px" at bounding box center [396, 16] width 777 height 25
click at [27, 13] on button "Cancel" at bounding box center [27, 16] width 31 height 14
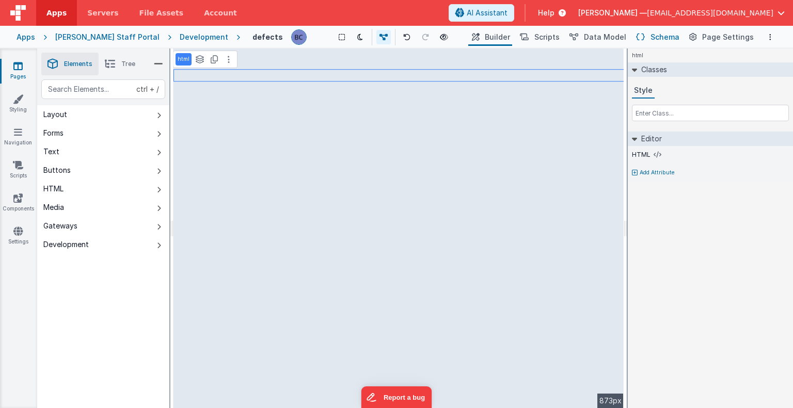
click at [665, 38] on span "Schema" at bounding box center [664, 37] width 29 height 10
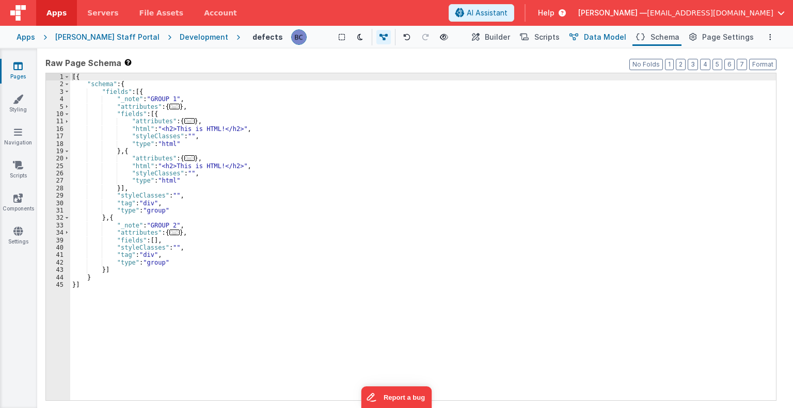
click at [592, 37] on span "Data Model" at bounding box center [605, 37] width 42 height 10
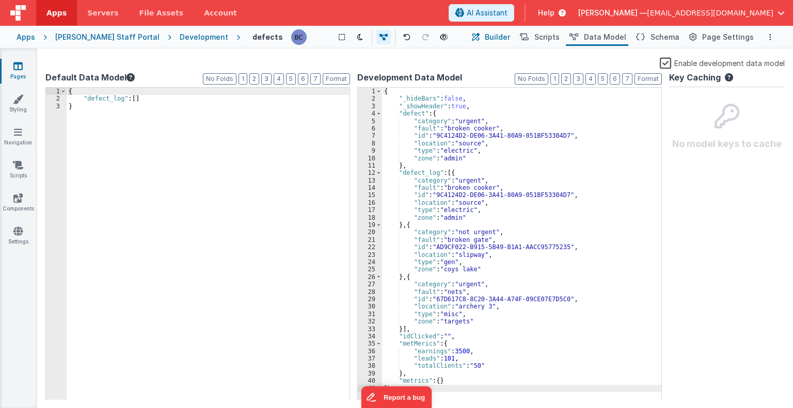
click at [494, 39] on button "Builder" at bounding box center [490, 37] width 44 height 18
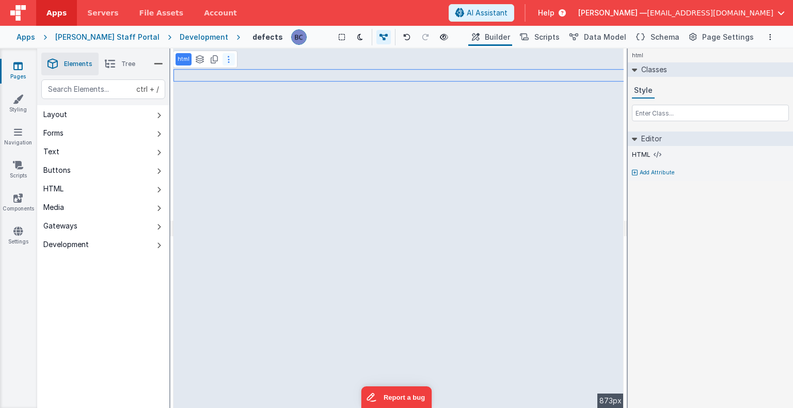
click at [224, 59] on button at bounding box center [228, 59] width 12 height 12
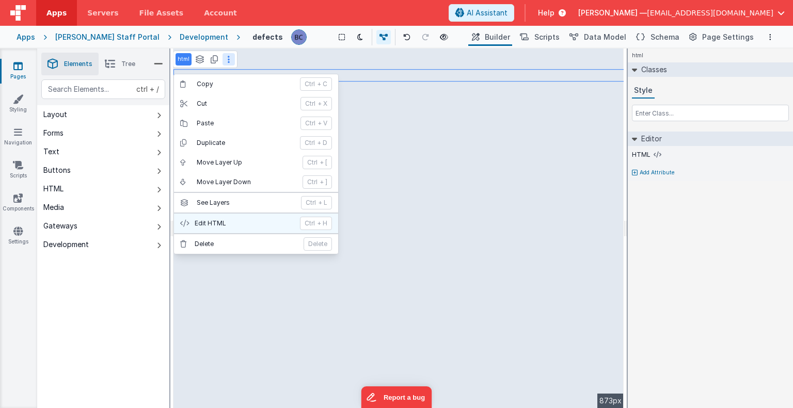
click at [208, 220] on p "Edit HTML" at bounding box center [244, 223] width 99 height 8
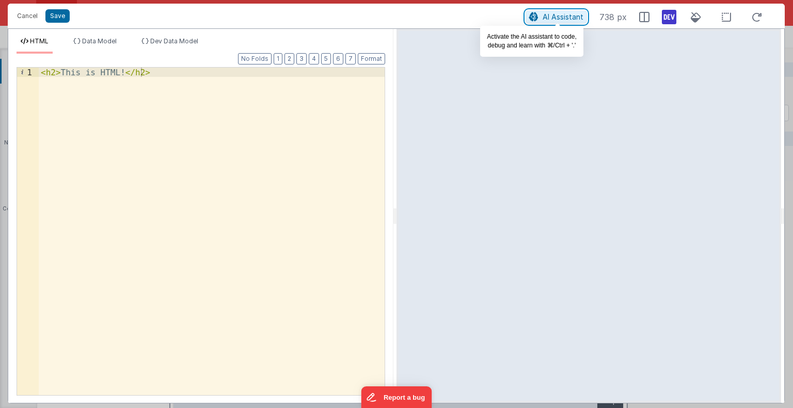
click at [563, 15] on span "AI Assistant" at bounding box center [562, 16] width 41 height 9
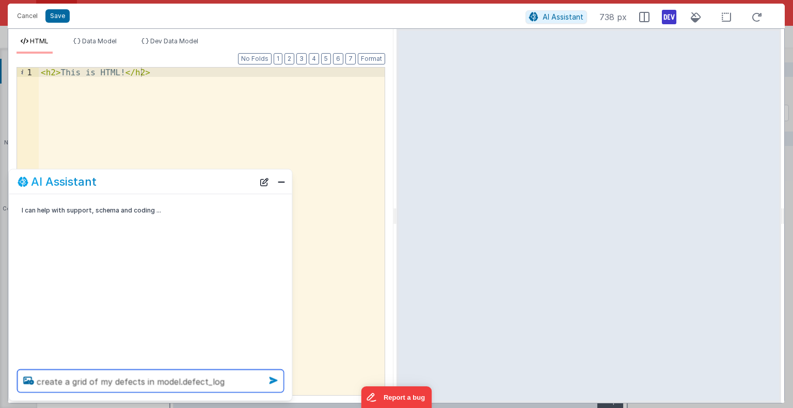
type textarea "create a grid of my defects in model.defect_log"
click at [271, 377] on icon at bounding box center [273, 381] width 17 height 17
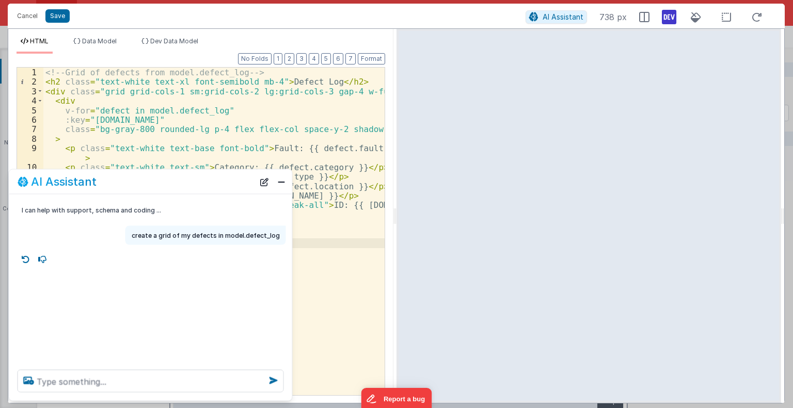
click at [368, 303] on div "<!-- Grid of defects from model.defect_log --> < h2 class = "text-white text-xl…" at bounding box center [213, 241] width 341 height 347
click at [280, 180] on button "Close" at bounding box center [280, 181] width 13 height 14
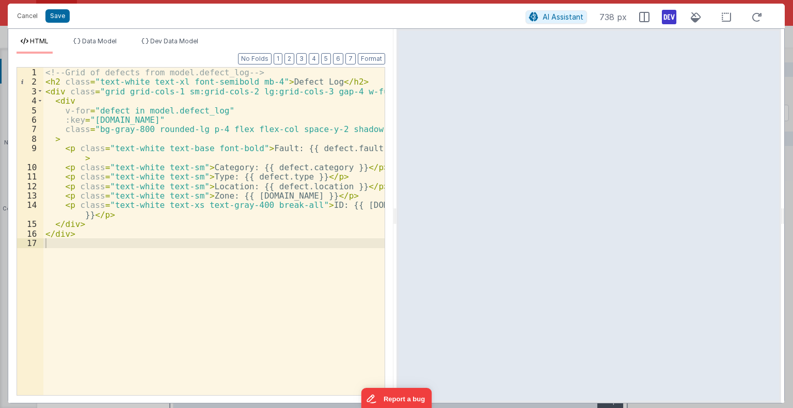
click at [261, 280] on div "<!-- Grid of defects from model.defect_log --> < h2 class = "text-white text-xl…" at bounding box center [213, 241] width 341 height 347
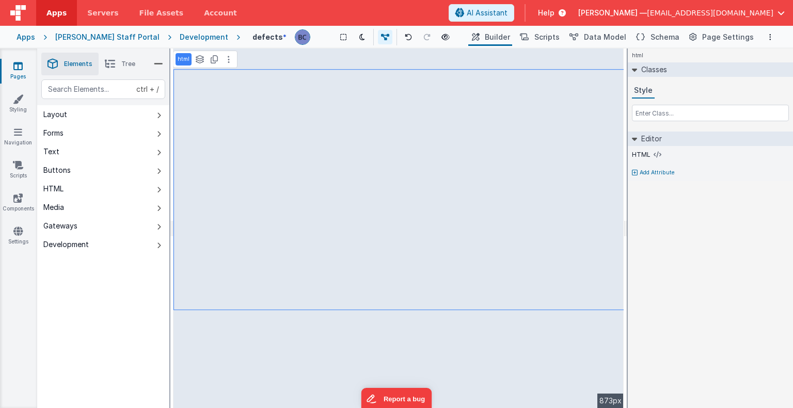
click at [53, 267] on div "ctrl + / Layout Forms Text Buttons HTML Media Gateways Development Page Page Bo…" at bounding box center [103, 267] width 132 height 377
click at [441, 37] on icon at bounding box center [445, 37] width 8 height 7
click at [441, 34] on icon at bounding box center [445, 37] width 8 height 7
click at [707, 33] on span "Page Settings" at bounding box center [728, 37] width 52 height 10
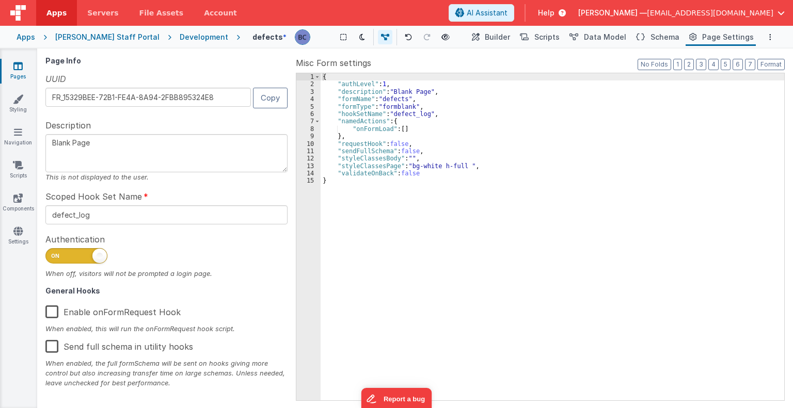
click at [82, 249] on span at bounding box center [76, 255] width 62 height 15
click at [54, 250] on input "checkbox" at bounding box center [49, 254] width 8 height 8
click at [401, 35] on button at bounding box center [408, 37] width 14 height 14
checkbox input "true"
click at [440, 39] on icon at bounding box center [444, 37] width 8 height 7
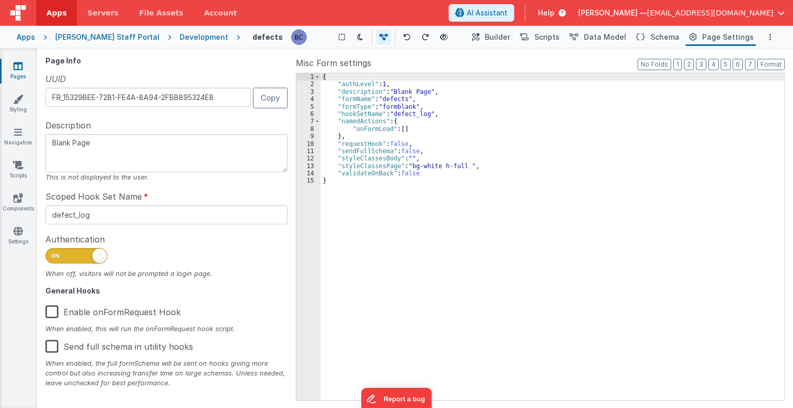
click at [61, 253] on span at bounding box center [76, 255] width 62 height 15
click at [54, 253] on input "checkbox" at bounding box center [49, 254] width 8 height 8
checkbox input "false"
click at [50, 311] on label "Enable onFormRequest Hook" at bounding box center [112, 310] width 135 height 22
click at [0, 0] on input "Enable onFormRequest Hook" at bounding box center [0, 0] width 0 height 0
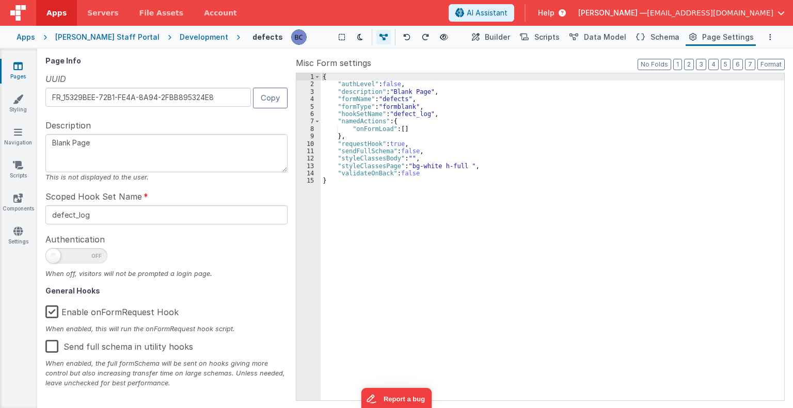
click at [330, 301] on div "{ "authLevel" : false , "description" : "Blank Page" , "formName" : "defects" ,…" at bounding box center [551, 244] width 463 height 343
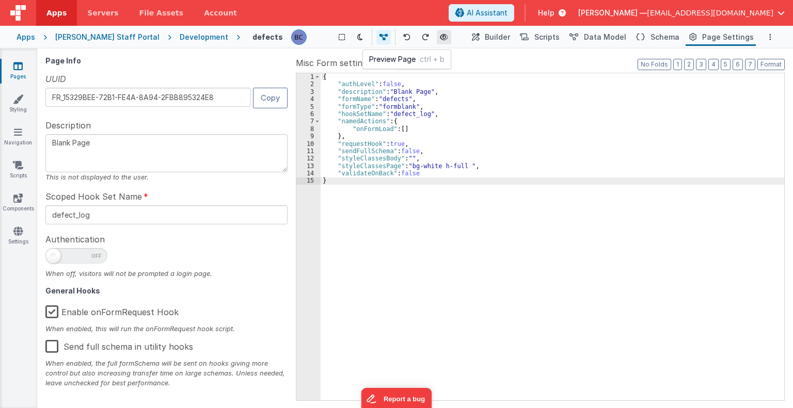
click at [437, 35] on button at bounding box center [444, 37] width 14 height 14
click at [490, 37] on button "Builder" at bounding box center [490, 37] width 44 height 18
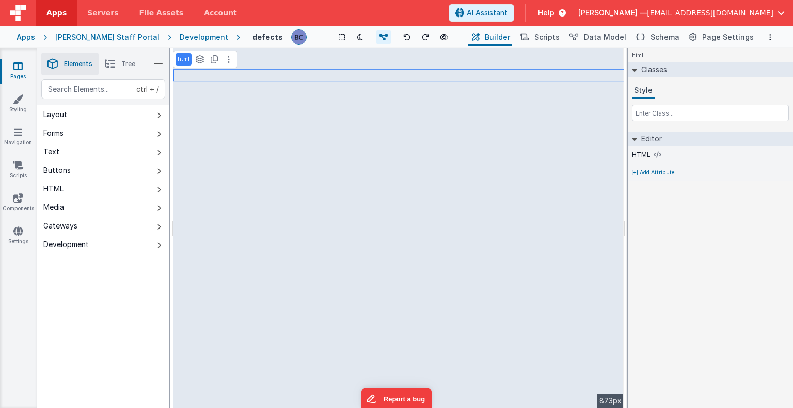
click at [491, 37] on button "Builder" at bounding box center [490, 37] width 44 height 18
click at [557, 42] on span "Scripts" at bounding box center [546, 37] width 25 height 10
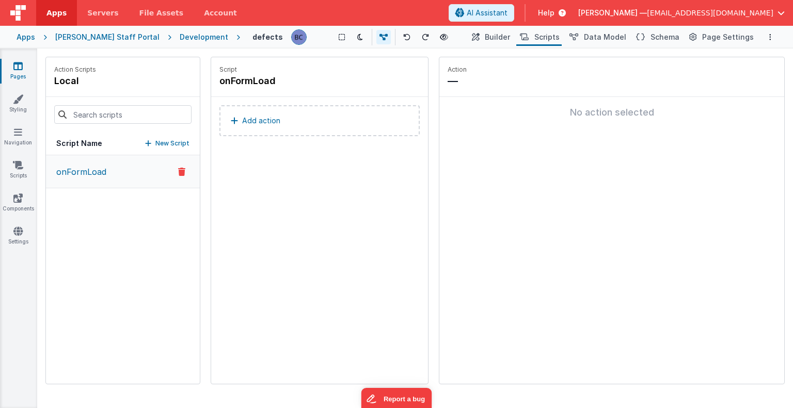
click at [180, 38] on div "Development" at bounding box center [204, 37] width 49 height 10
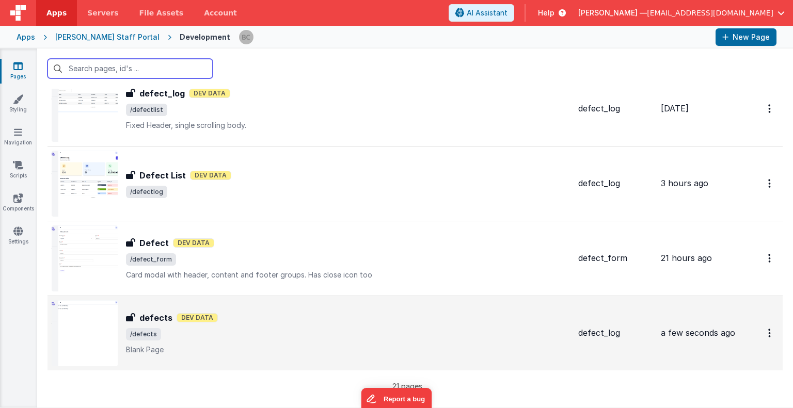
scroll to position [1321, 0]
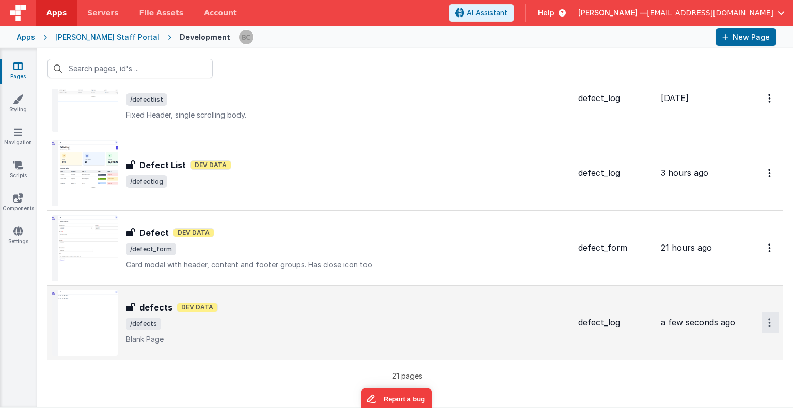
click at [768, 319] on icon "Options" at bounding box center [769, 322] width 3 height 9
click at [724, 399] on link "Delete" at bounding box center [732, 403] width 91 height 19
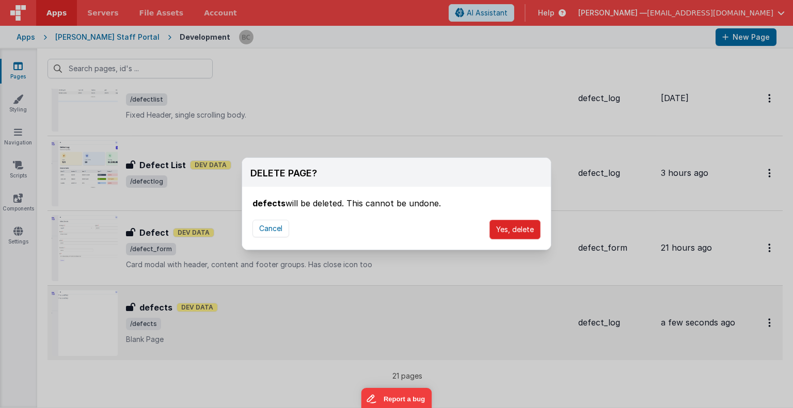
click at [534, 231] on button "Yes, delete" at bounding box center [514, 230] width 51 height 20
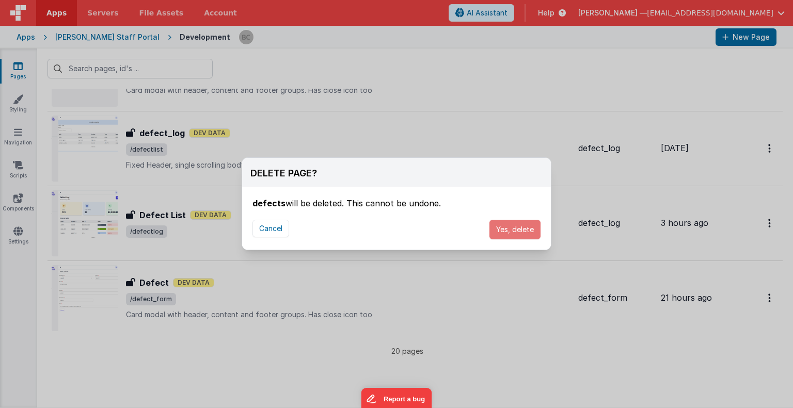
scroll to position [1270, 0]
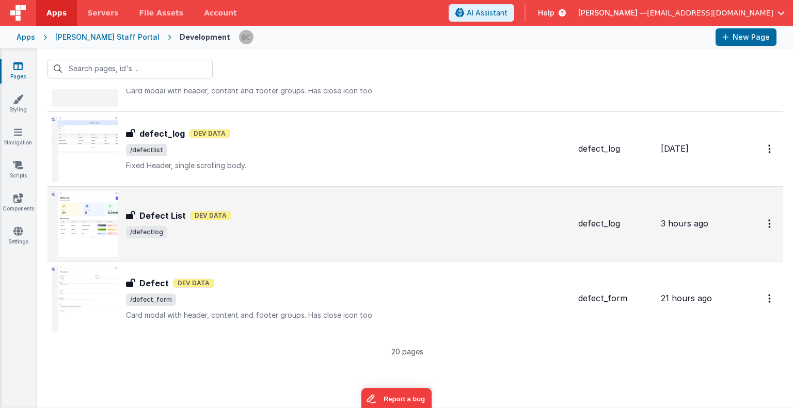
click at [94, 247] on img at bounding box center [85, 224] width 66 height 66
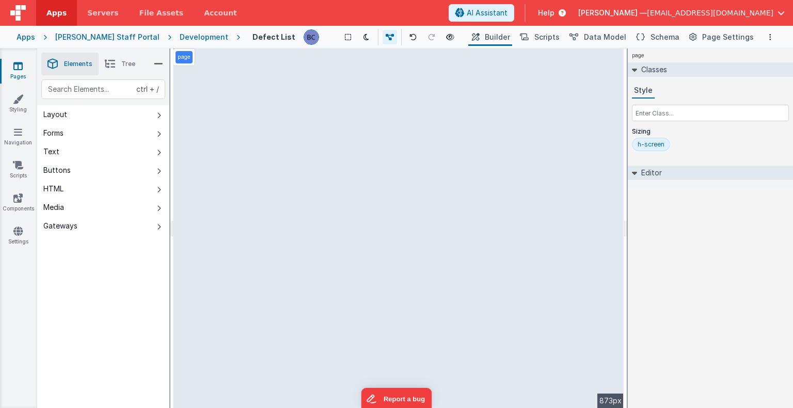
click at [239, 261] on div "page --> 873px" at bounding box center [398, 229] width 450 height 360
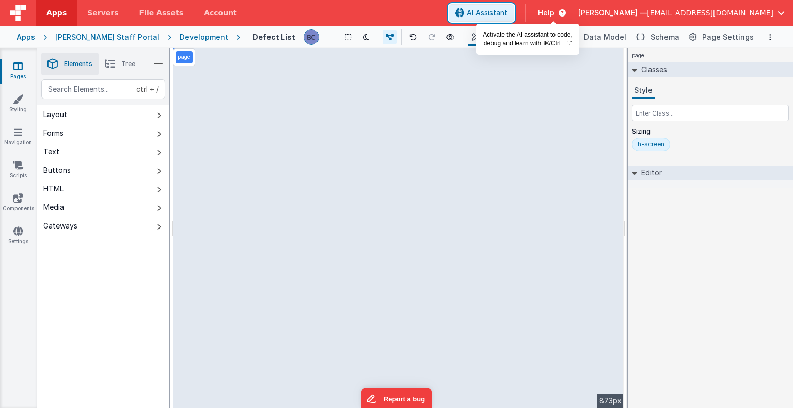
click at [507, 13] on span "AI Assistant" at bounding box center [486, 13] width 41 height 10
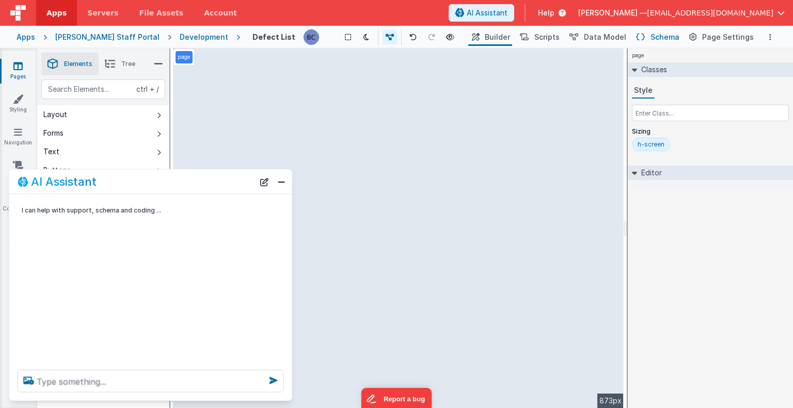
click at [663, 37] on span "Schema" at bounding box center [664, 37] width 29 height 10
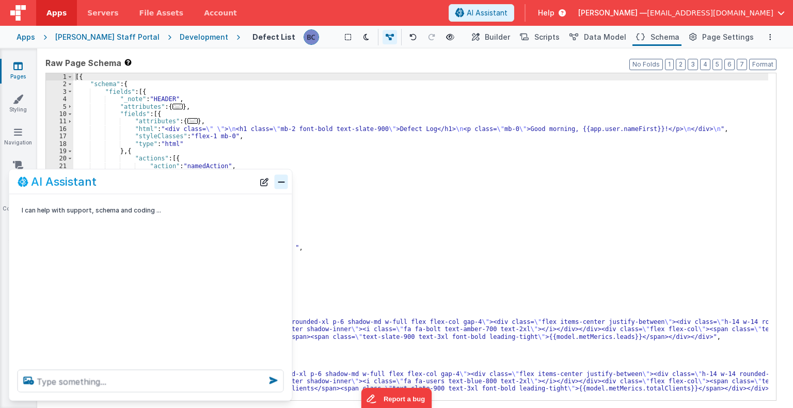
click at [283, 183] on button "Close" at bounding box center [280, 181] width 13 height 14
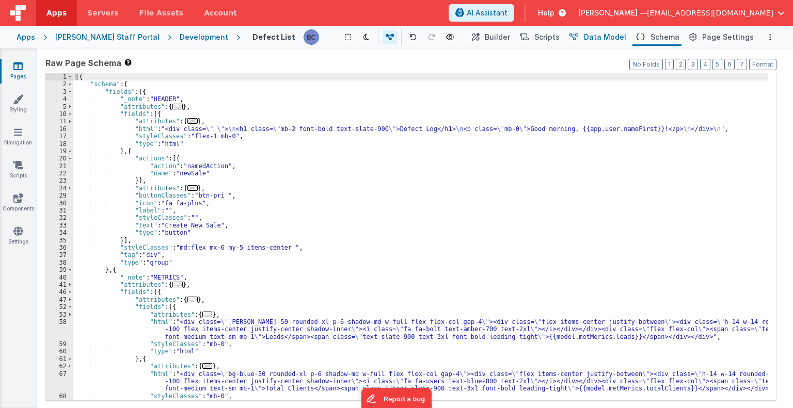
click at [604, 37] on span "Data Model" at bounding box center [605, 37] width 42 height 10
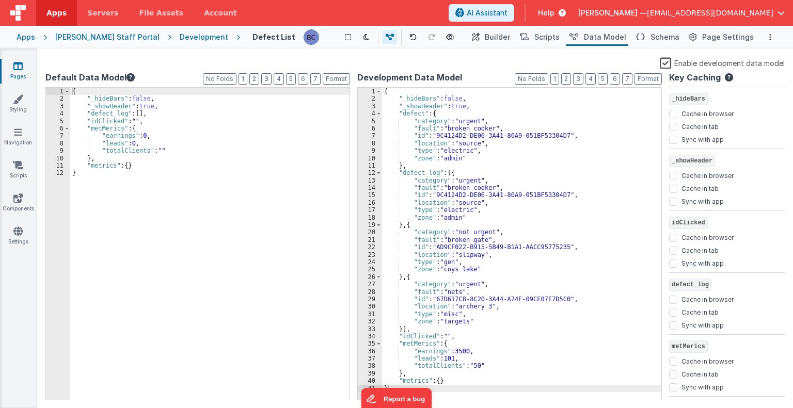
click at [568, 268] on div "{ "_hideBars" : false , "_showHeader" : true , "defect" : { "category" : "urgen…" at bounding box center [521, 252] width 279 height 328
click at [607, 281] on div "{ "_hideBars" : false , "_showHeader" : true , "defect" : { "category" : "urgen…" at bounding box center [521, 252] width 279 height 328
click at [497, 38] on span "Builder" at bounding box center [496, 37] width 25 height 10
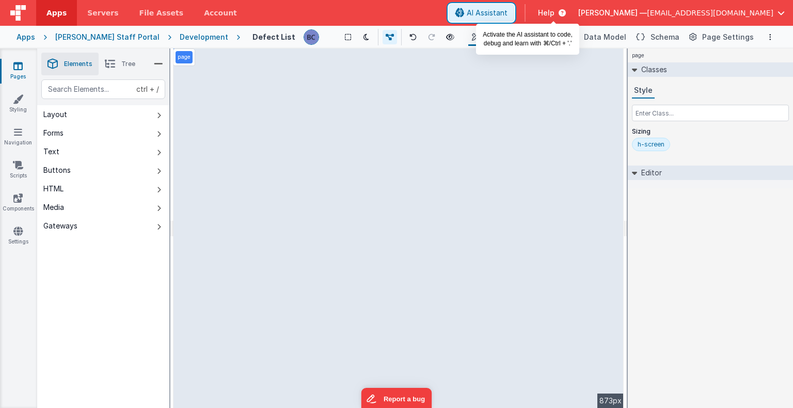
click at [507, 13] on span "AI Assistant" at bounding box center [486, 13] width 41 height 10
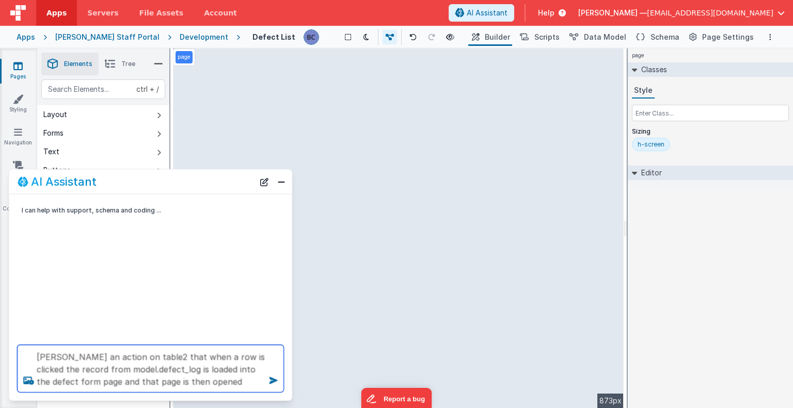
type textarea "[PERSON_NAME] an action on table2 that when a row is clicked the record from mo…"
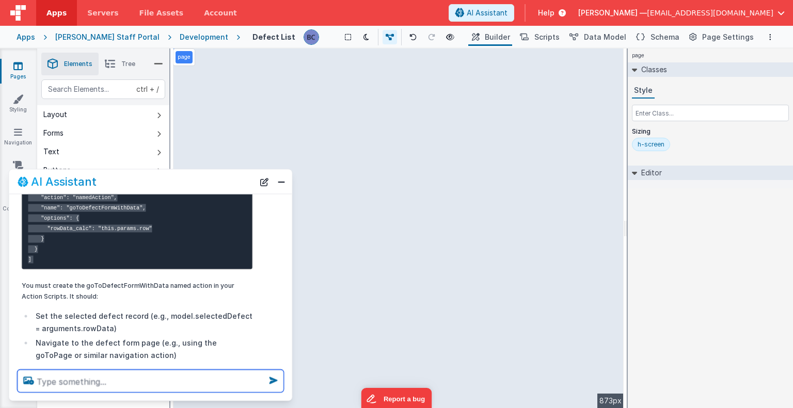
scroll to position [393, 0]
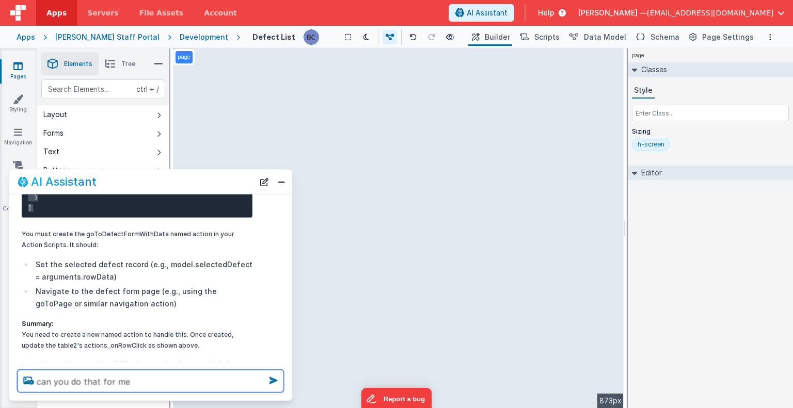
type textarea "can you do that for me"
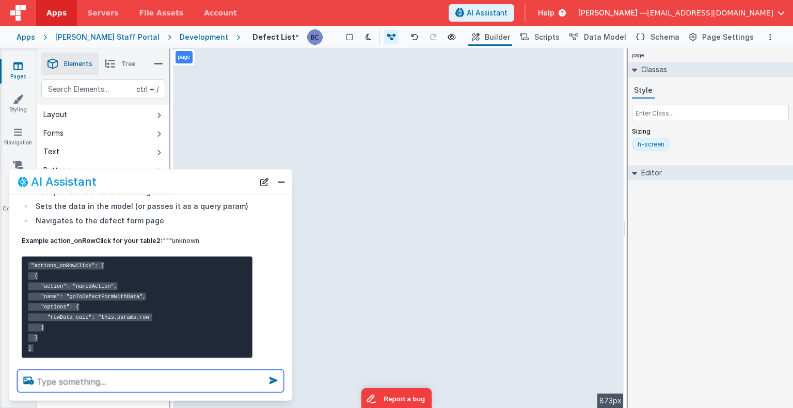
scroll to position [304, 0]
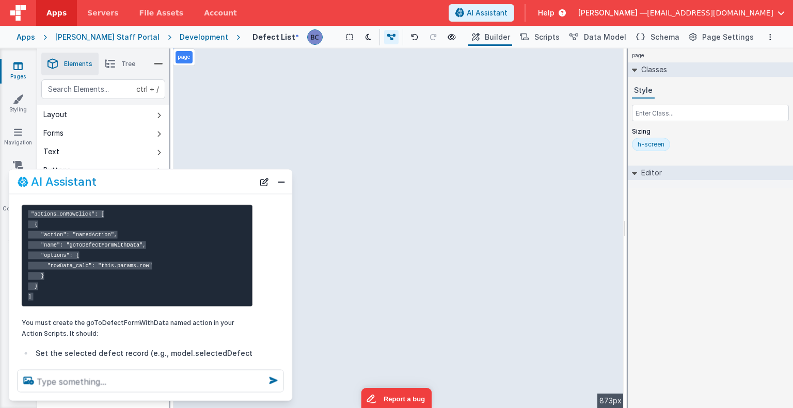
click at [39, 297] on pre ""actions_onRowClick": [ { "action": "namedAction", "name": "goToDefectFormWithD…" at bounding box center [137, 255] width 231 height 102
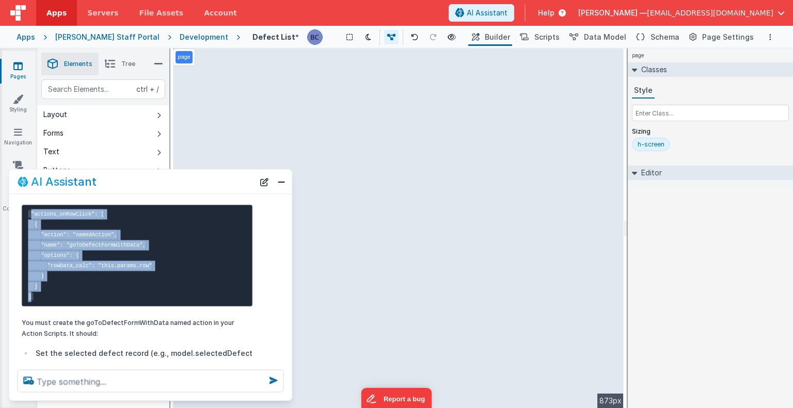
drag, startPoint x: 36, startPoint y: 296, endPoint x: 22, endPoint y: 209, distance: 87.8
click at [22, 209] on pre ""actions_onRowClick": [ { "action": "namedAction", "name": "goToDefectFormWithD…" at bounding box center [137, 255] width 231 height 102
copy code ""actions_onRowClick": [ { "action": "namedAction", "name": "goToDefectFormWithD…"
click at [179, 112] on div "page --> 873px" at bounding box center [398, 229] width 450 height 360
click at [547, 35] on span "Scripts" at bounding box center [546, 37] width 25 height 10
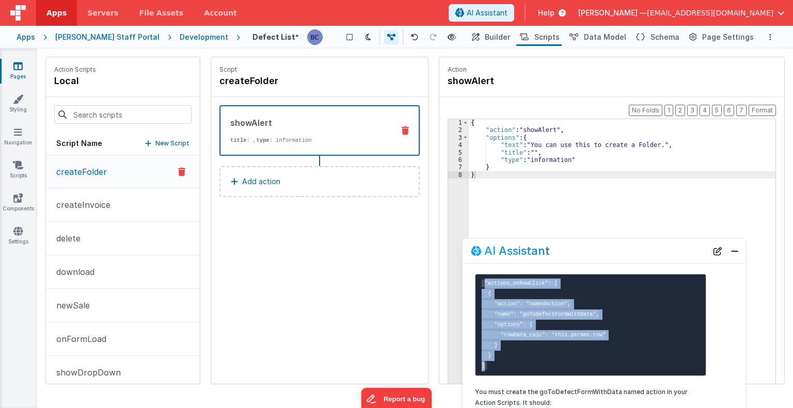
drag, startPoint x: 206, startPoint y: 184, endPoint x: 660, endPoint y: 253, distance: 458.9
click at [660, 253] on div "AI Assistant" at bounding box center [589, 251] width 236 height 12
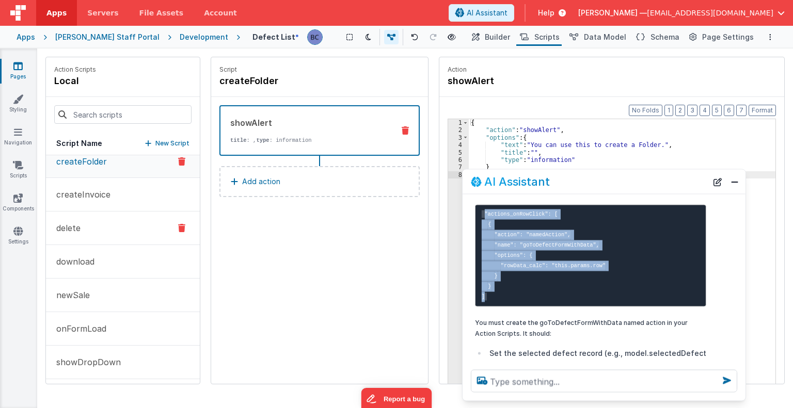
scroll to position [12, 0]
click at [169, 144] on p "New Script" at bounding box center [172, 143] width 34 height 10
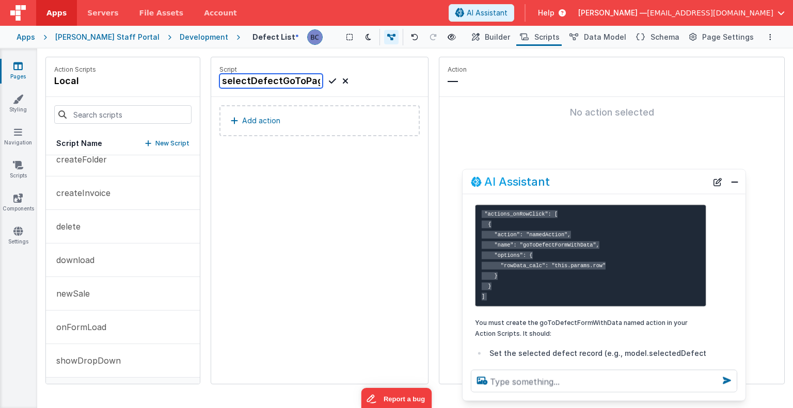
scroll to position [0, 4]
type input "selectDefectGoToPage"
click at [242, 121] on p "Add action" at bounding box center [261, 121] width 38 height 12
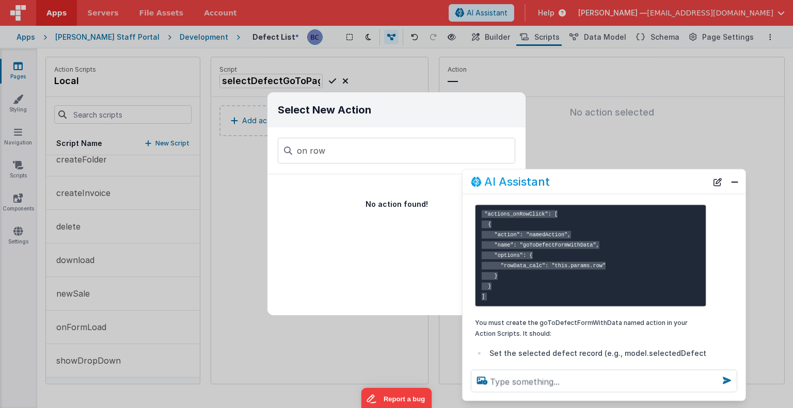
type input "on row"
click at [260, 201] on div "Select New Action on row No action found!" at bounding box center [396, 204] width 793 height 408
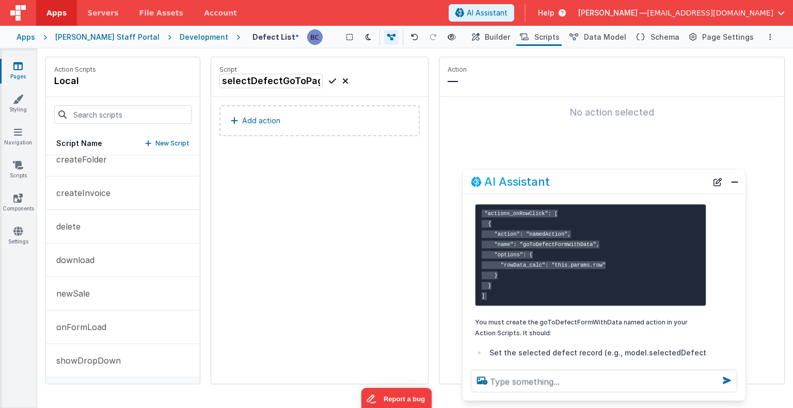
scroll to position [304, 0]
click at [486, 295] on pre ""actions_onRowClick": [ { "action": "namedAction", "name": "goToDefectFormWithD…" at bounding box center [590, 255] width 231 height 102
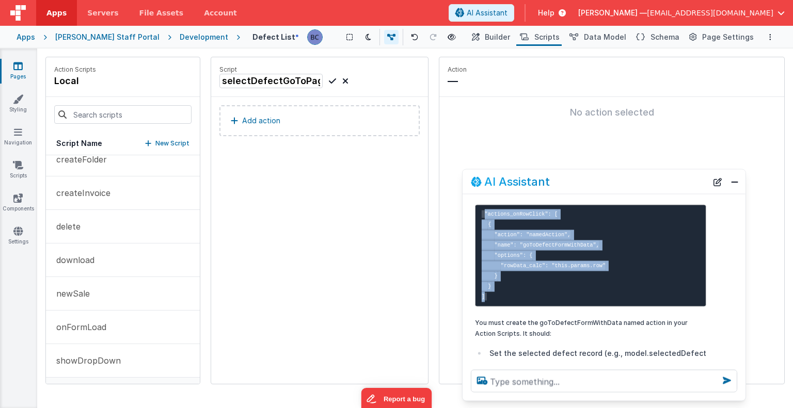
drag, startPoint x: 486, startPoint y: 295, endPoint x: 468, endPoint y: 213, distance: 83.4
click at [468, 213] on div "To achieve this, you need to: Pass the selected row's data to the "defect form"…" at bounding box center [590, 221] width 244 height 504
copy code ""actions_onRowClick": [ { "action": "namedAction", "name": "goToDefectFormWithD…"
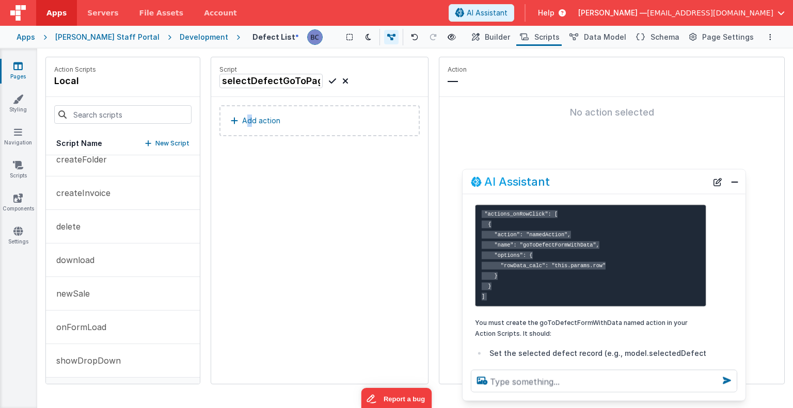
drag, startPoint x: 272, startPoint y: 153, endPoint x: 249, endPoint y: 229, distance: 79.3
click at [249, 229] on div "Script selectDefectGoToPage Add action" at bounding box center [319, 220] width 217 height 327
click at [233, 117] on icon at bounding box center [234, 121] width 7 height 8
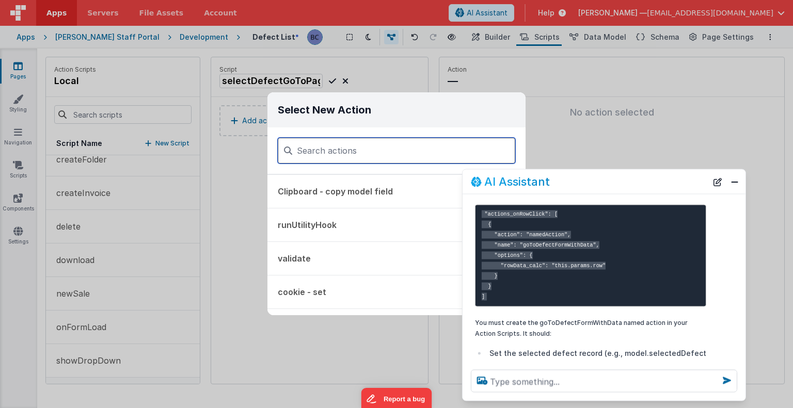
scroll to position [0, 0]
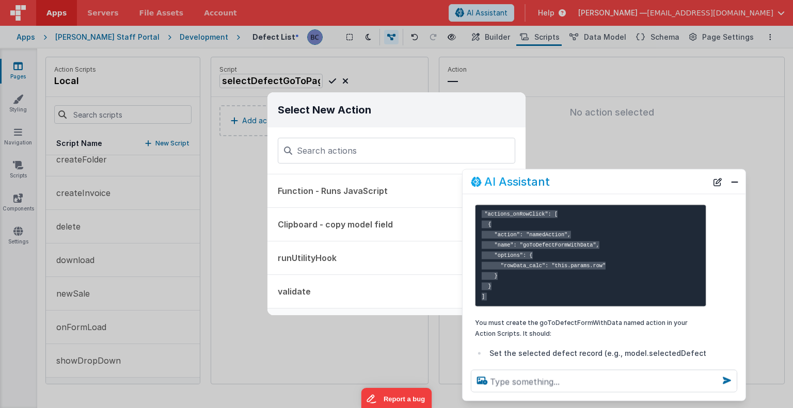
click at [268, 315] on button "cookie - set" at bounding box center [381, 325] width 229 height 33
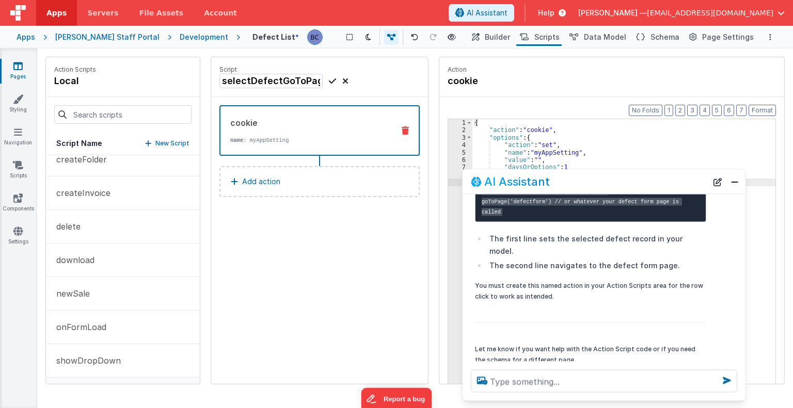
scroll to position [913, 0]
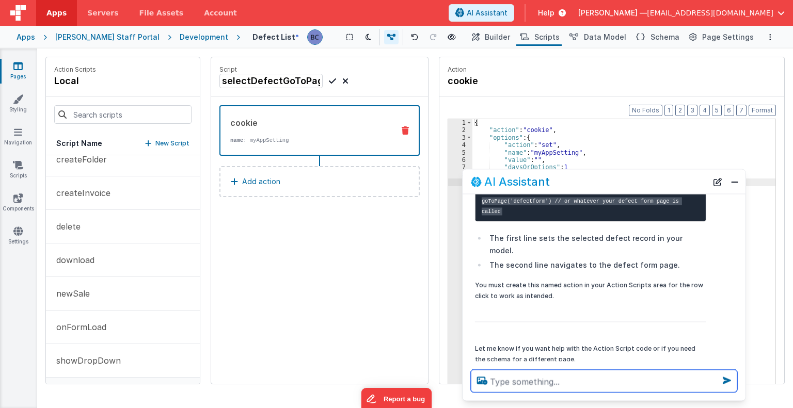
click at [518, 383] on textarea at bounding box center [604, 381] width 266 height 23
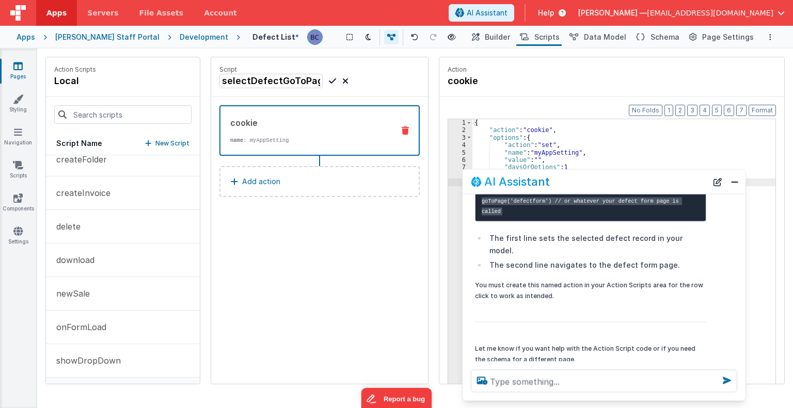
click at [270, 214] on div "cookie name : myAppSetting Add action" at bounding box center [319, 156] width 217 height 119
click at [19, 68] on icon at bounding box center [17, 66] width 9 height 10
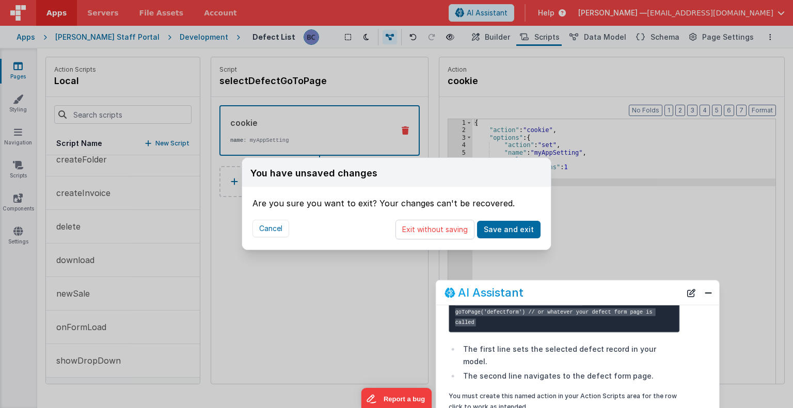
drag, startPoint x: 557, startPoint y: 180, endPoint x: 535, endPoint y: 251, distance: 74.4
click at [530, 290] on div "AI Assistant" at bounding box center [562, 292] width 236 height 12
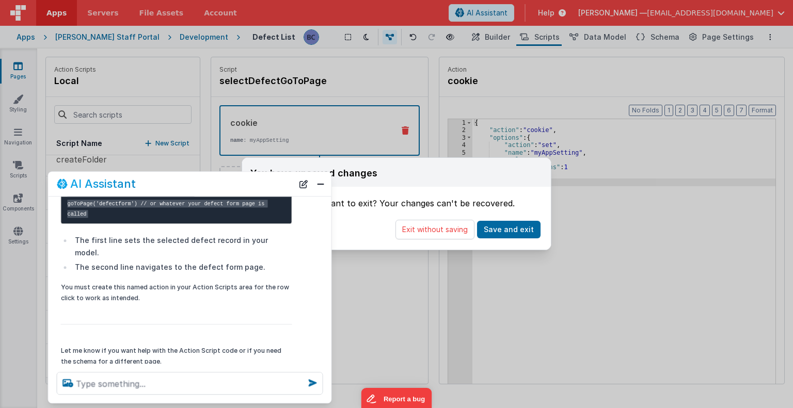
drag, startPoint x: 578, startPoint y: 177, endPoint x: 170, endPoint y: 180, distance: 407.6
click at [170, 180] on div "AI Assistant" at bounding box center [175, 184] width 236 height 12
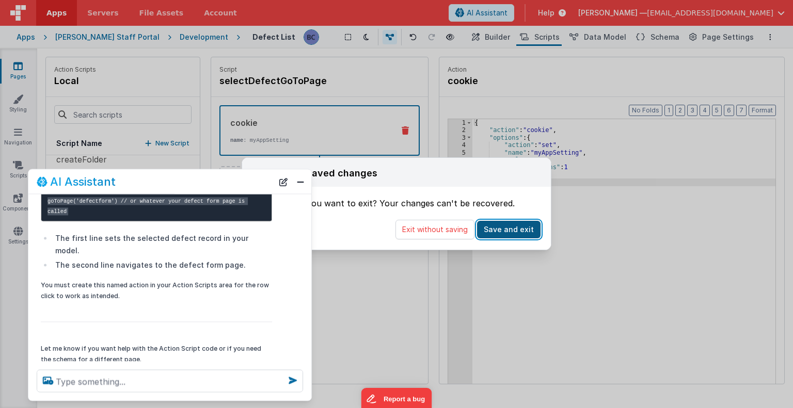
click at [504, 227] on button "Save and exit" at bounding box center [508, 230] width 63 height 18
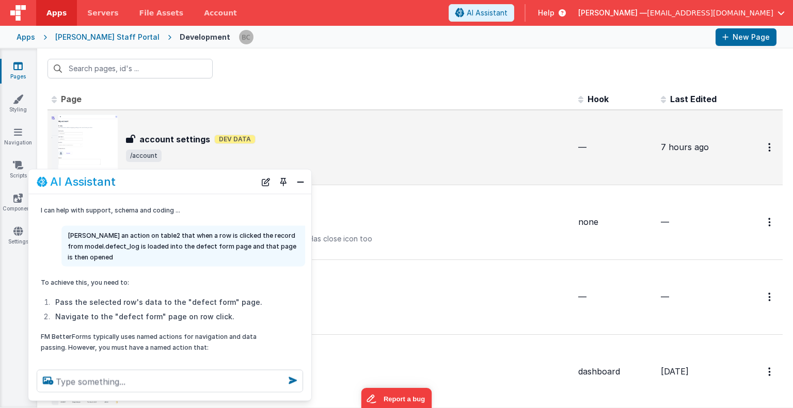
drag, startPoint x: 228, startPoint y: 179, endPoint x: 727, endPoint y: 177, distance: 499.5
click at [727, 177] on section "Pages Styling Navigation Scripts Components Settings Id Page Description Hook L…" at bounding box center [396, 228] width 793 height 359
drag, startPoint x: 226, startPoint y: 181, endPoint x: 525, endPoint y: 163, distance: 299.8
click at [525, 163] on section "Pages Styling Navigation Scripts Components Settings Id Page Description Hook L…" at bounding box center [396, 228] width 793 height 359
drag, startPoint x: 206, startPoint y: 186, endPoint x: 442, endPoint y: 132, distance: 241.4
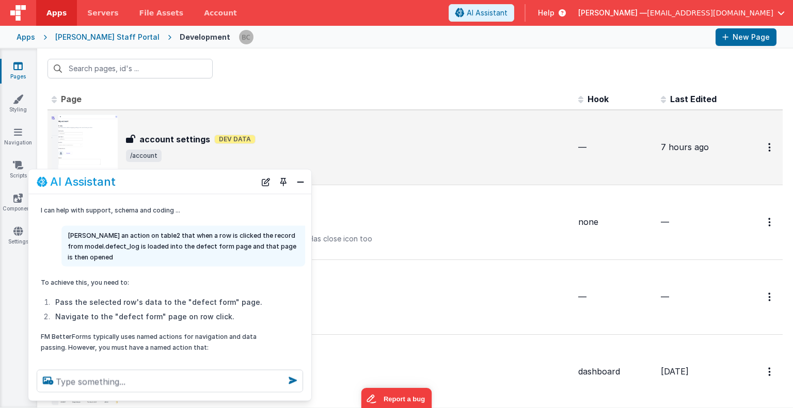
click at [441, 132] on section "Pages Styling Navigation Scripts Components Settings Id Page Description Hook L…" at bounding box center [396, 228] width 793 height 359
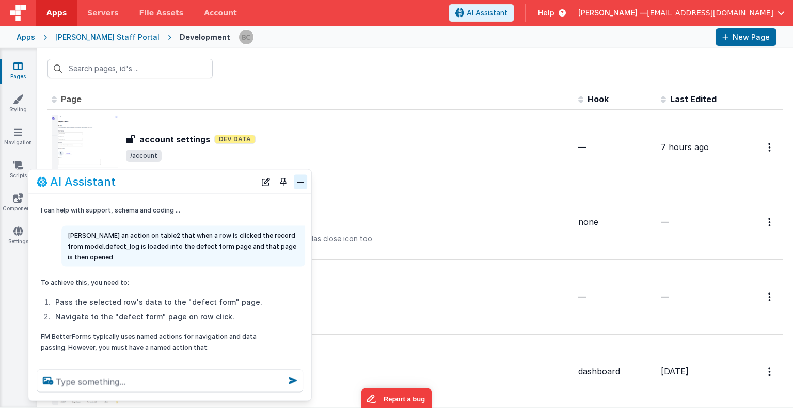
click at [303, 180] on button "Close" at bounding box center [300, 181] width 13 height 14
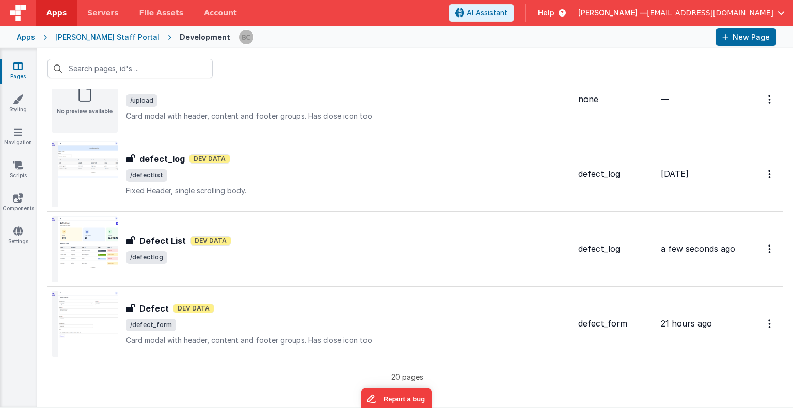
scroll to position [1246, 0]
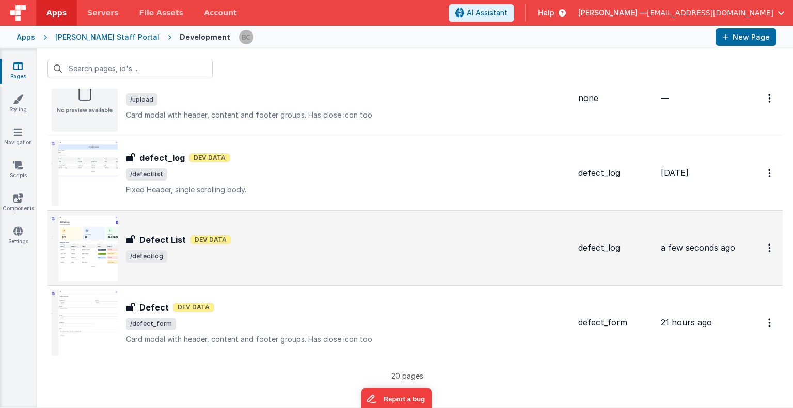
click at [89, 246] on img at bounding box center [85, 248] width 66 height 66
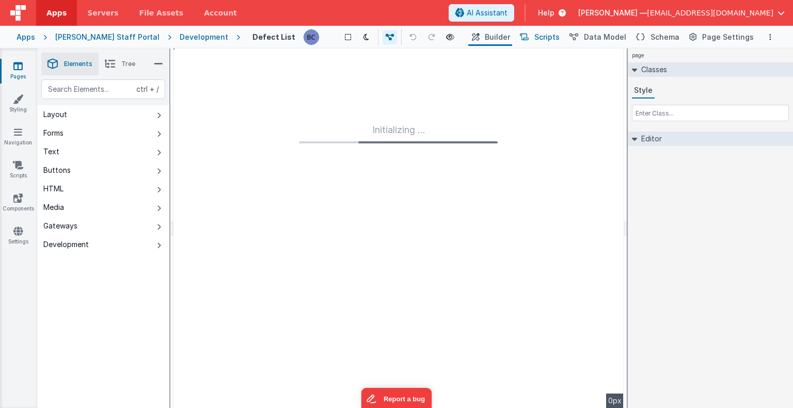
click at [559, 39] on span "Scripts" at bounding box center [546, 37] width 25 height 10
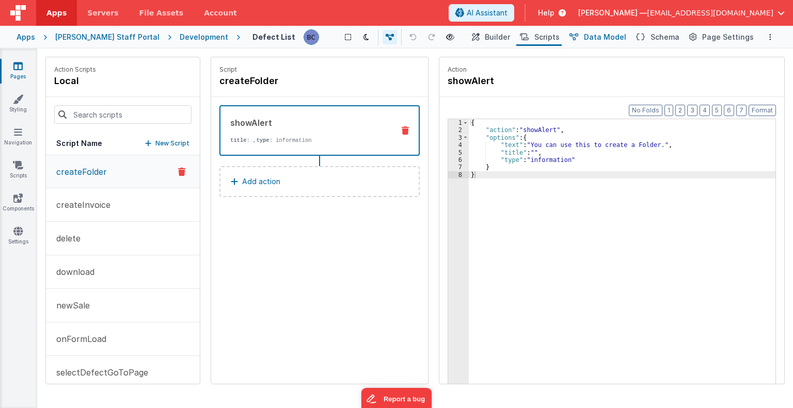
click at [597, 37] on span "Data Model" at bounding box center [605, 37] width 42 height 10
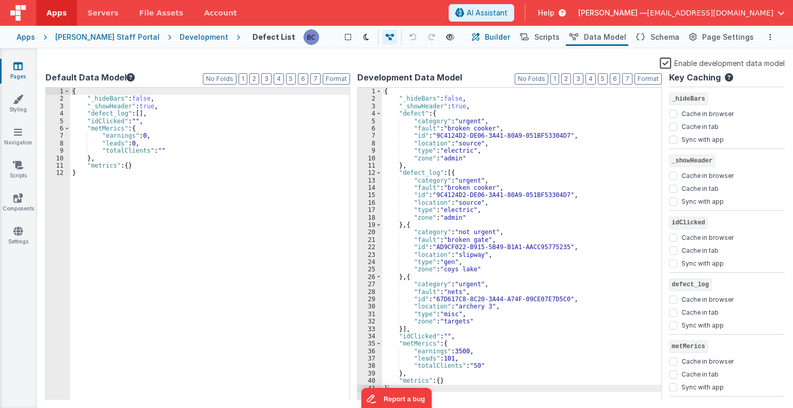
click at [499, 40] on span "Builder" at bounding box center [496, 37] width 25 height 10
